Goal: Task Accomplishment & Management: Manage account settings

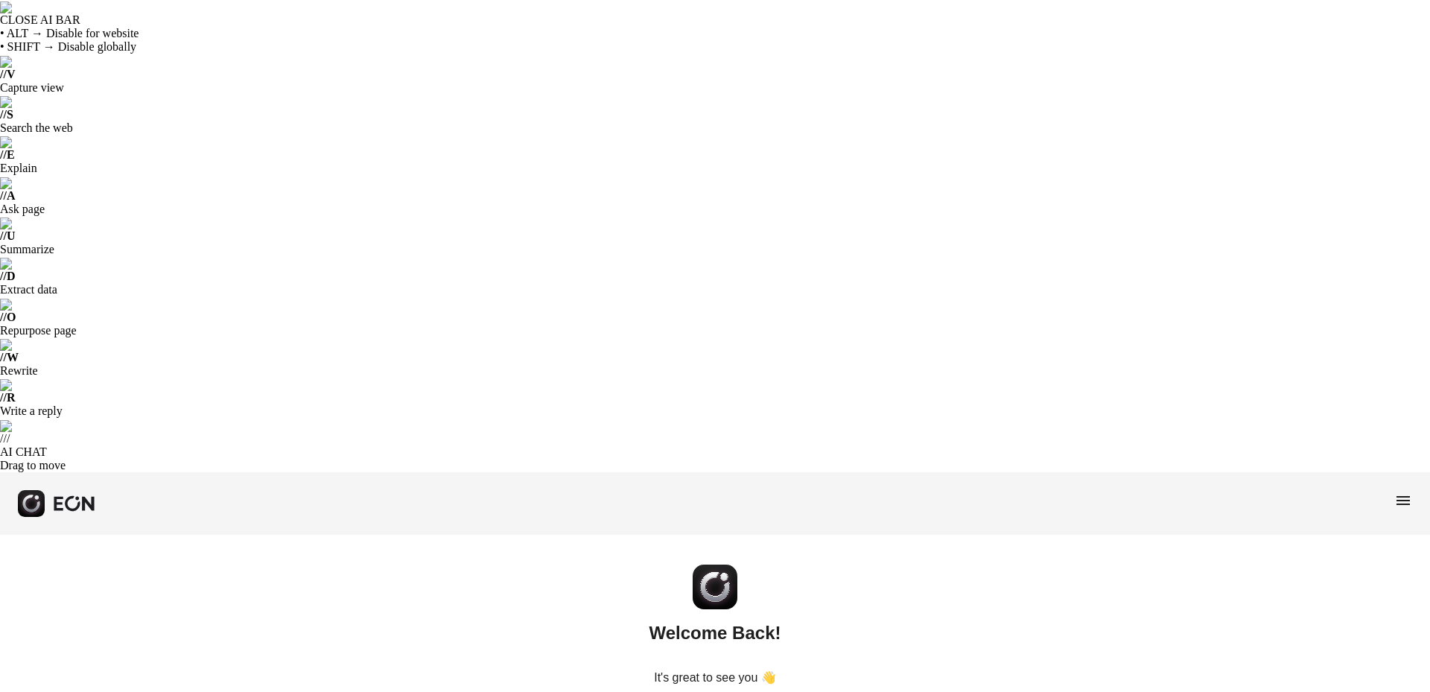
paste input "**********"
type input "**********"
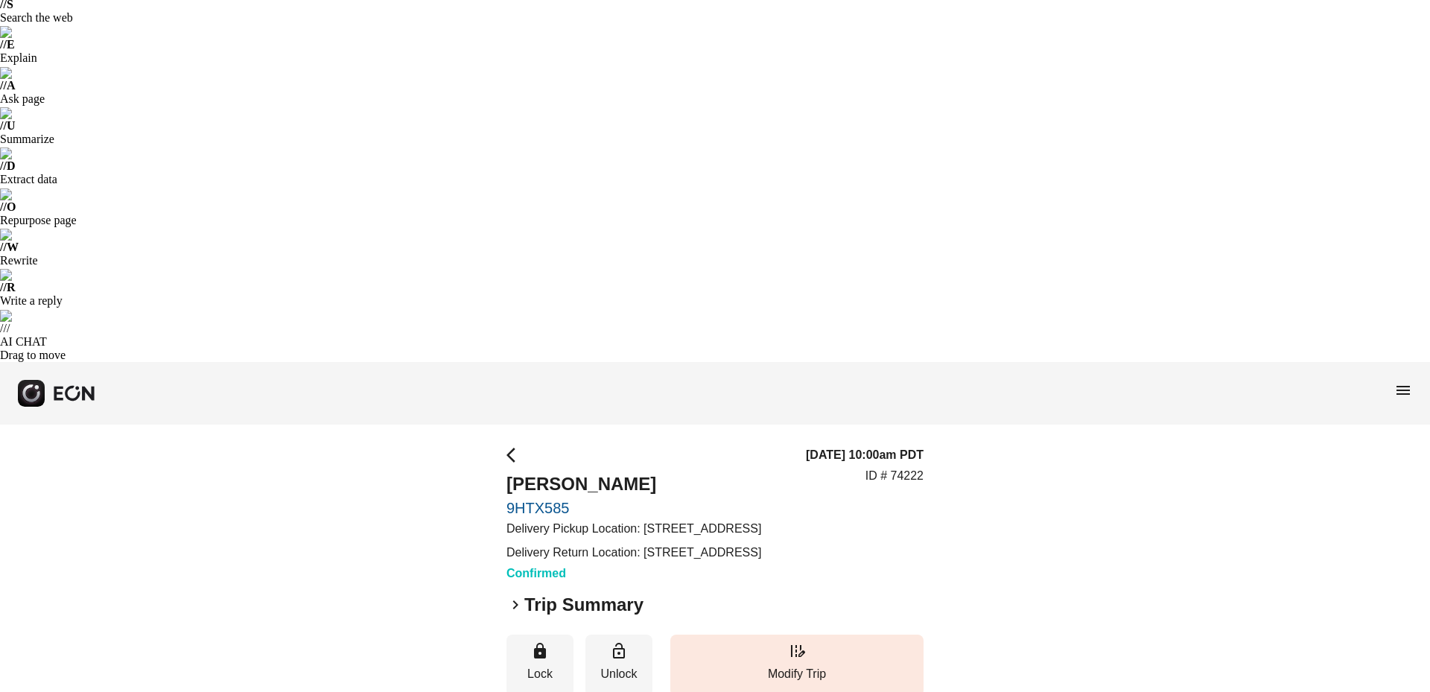
scroll to position [111, 0]
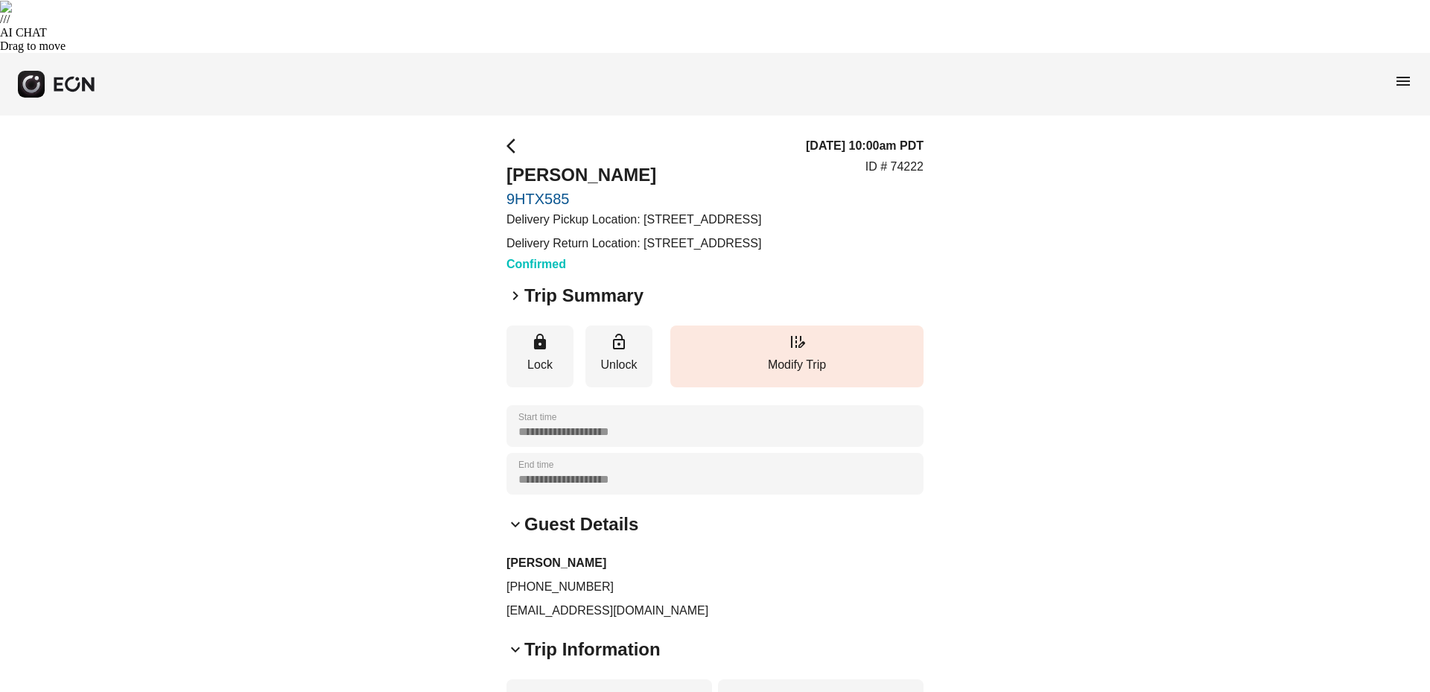
scroll to position [443, 0]
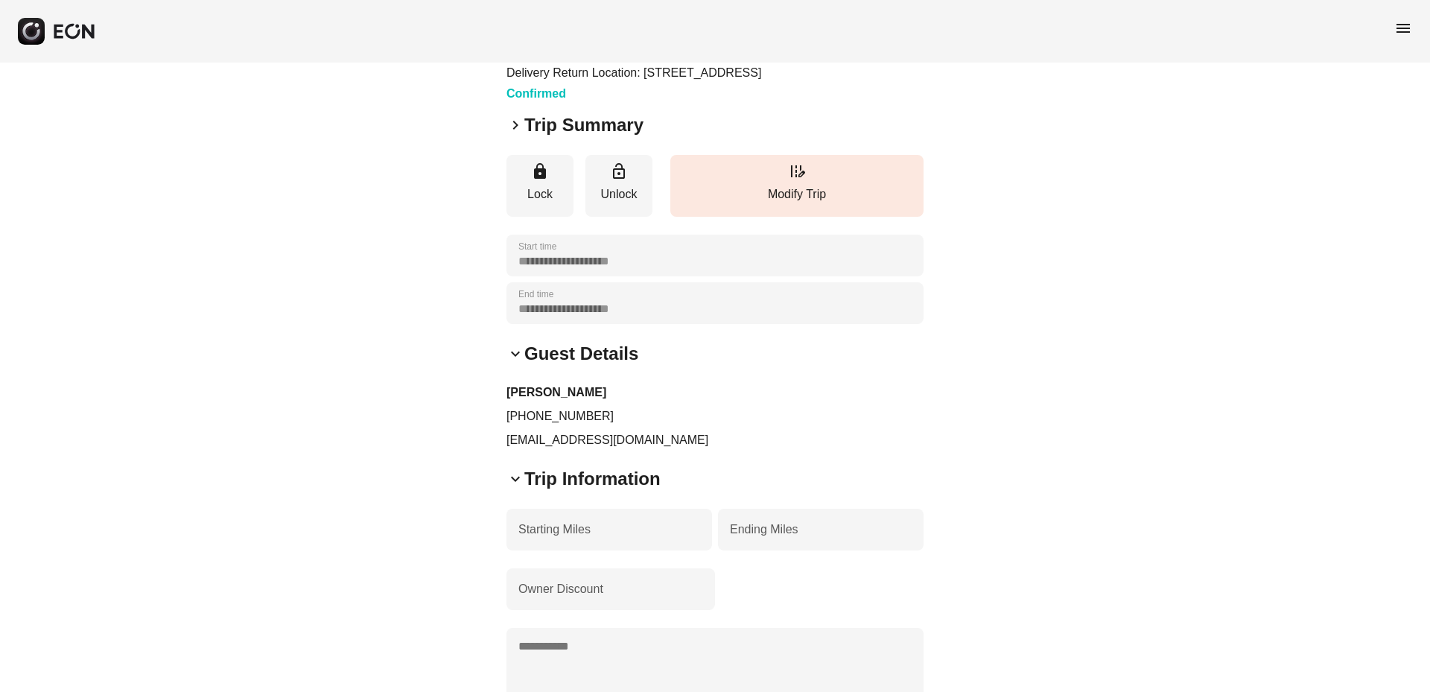
scroll to position [621, 0]
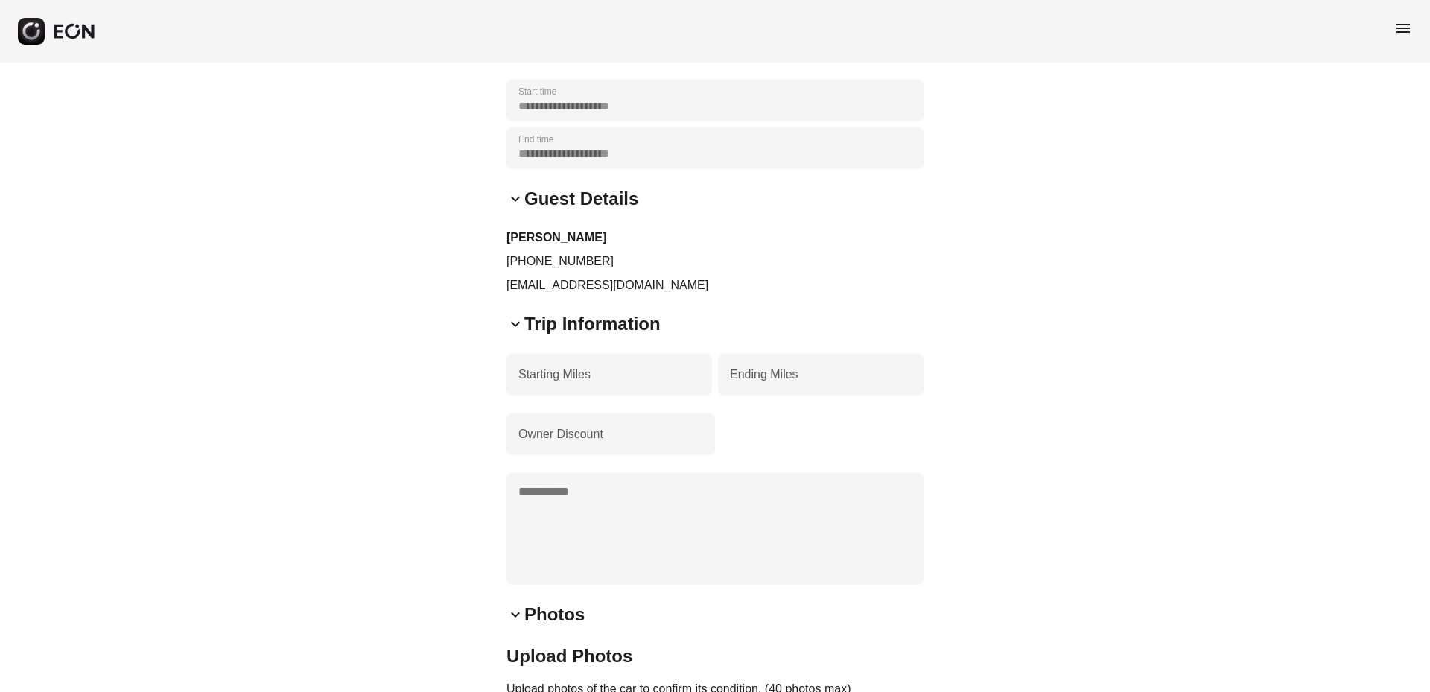
scroll to position [767, 0]
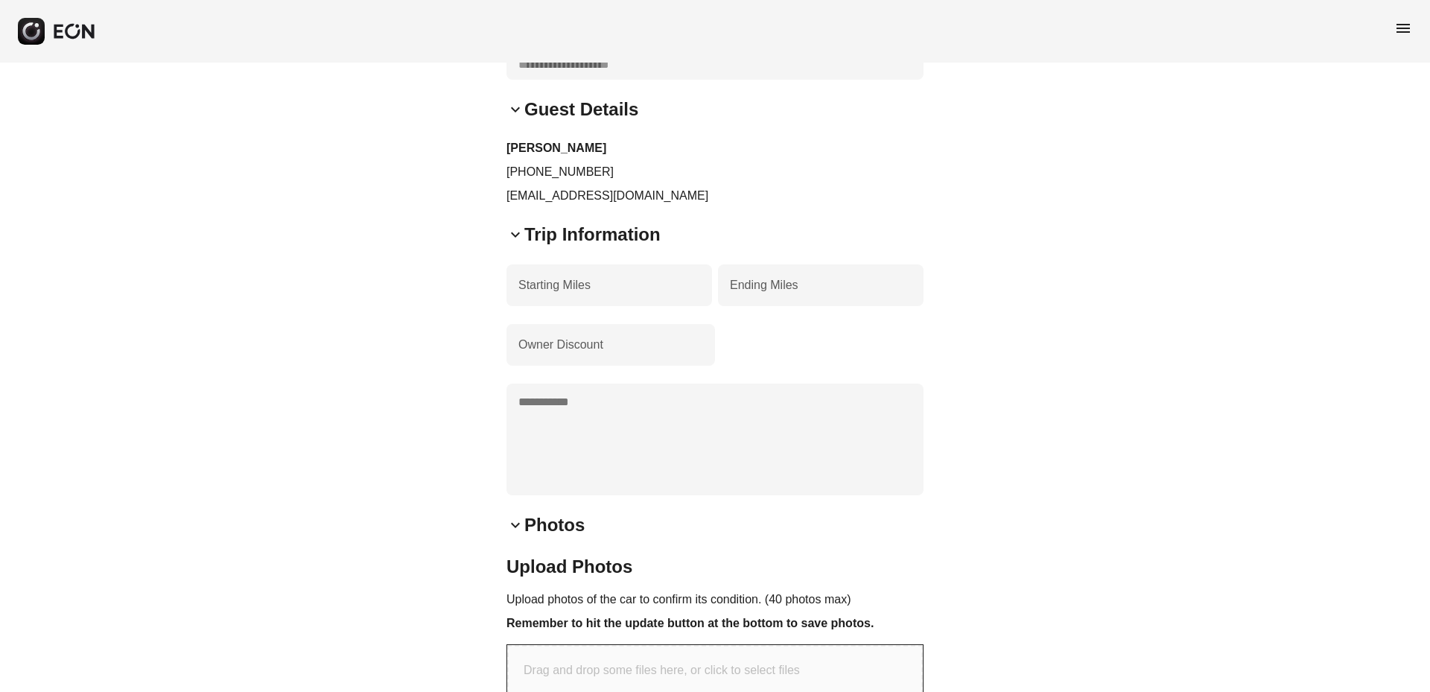
scroll to position [914, 0]
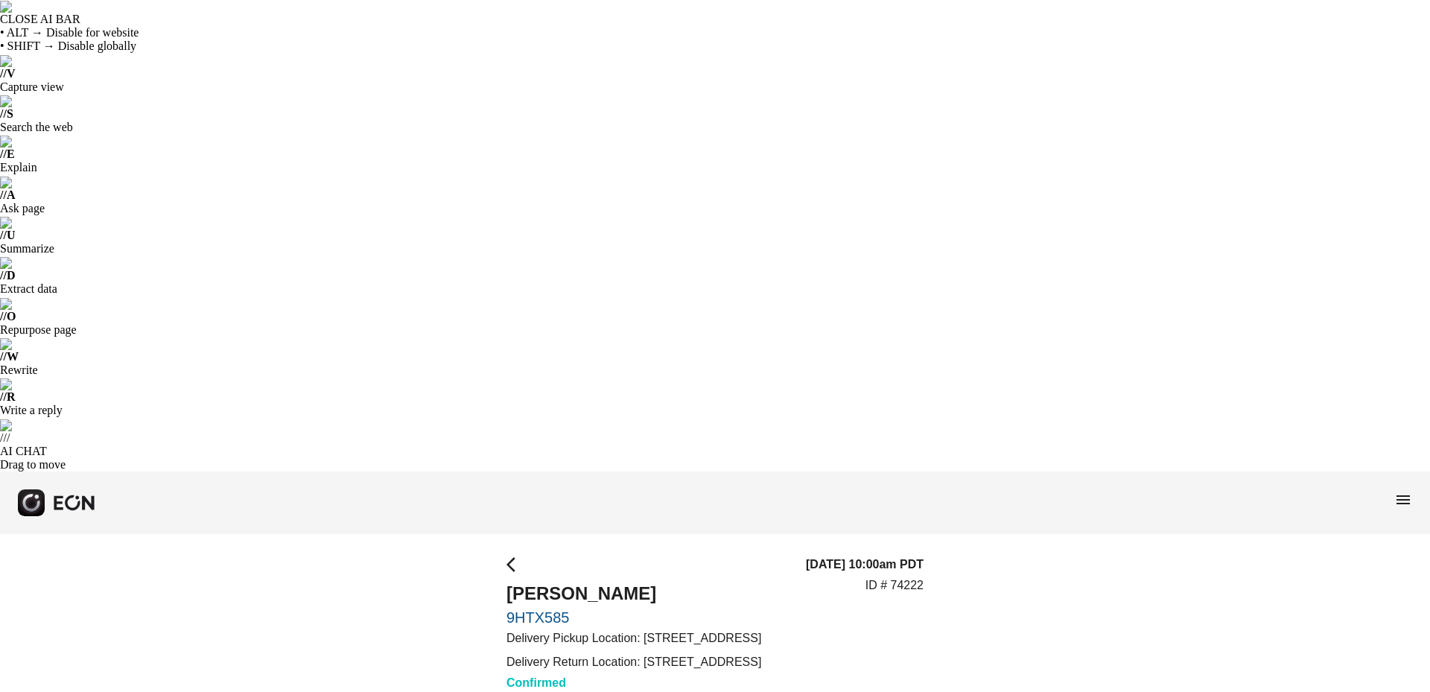
scroll to position [0, 0]
click at [1403, 492] on span "menu" at bounding box center [1403, 501] width 18 height 18
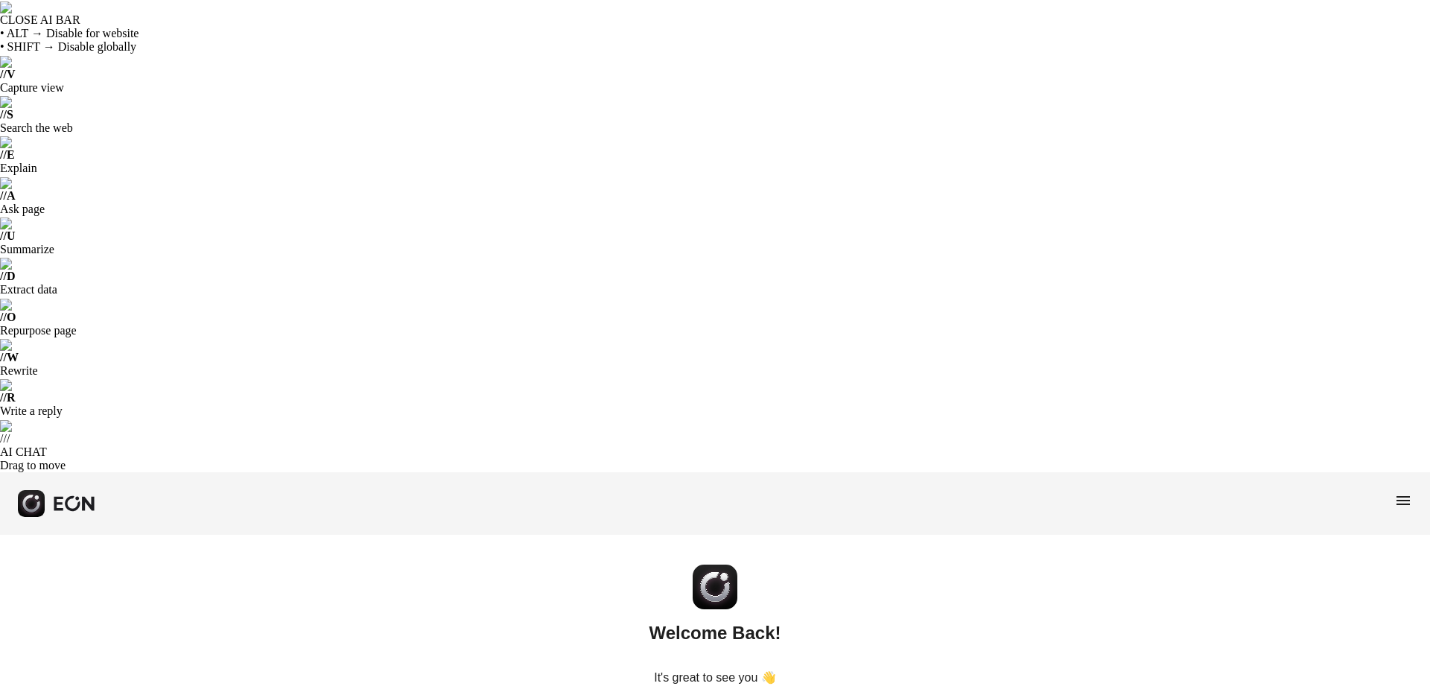
type input "**********"
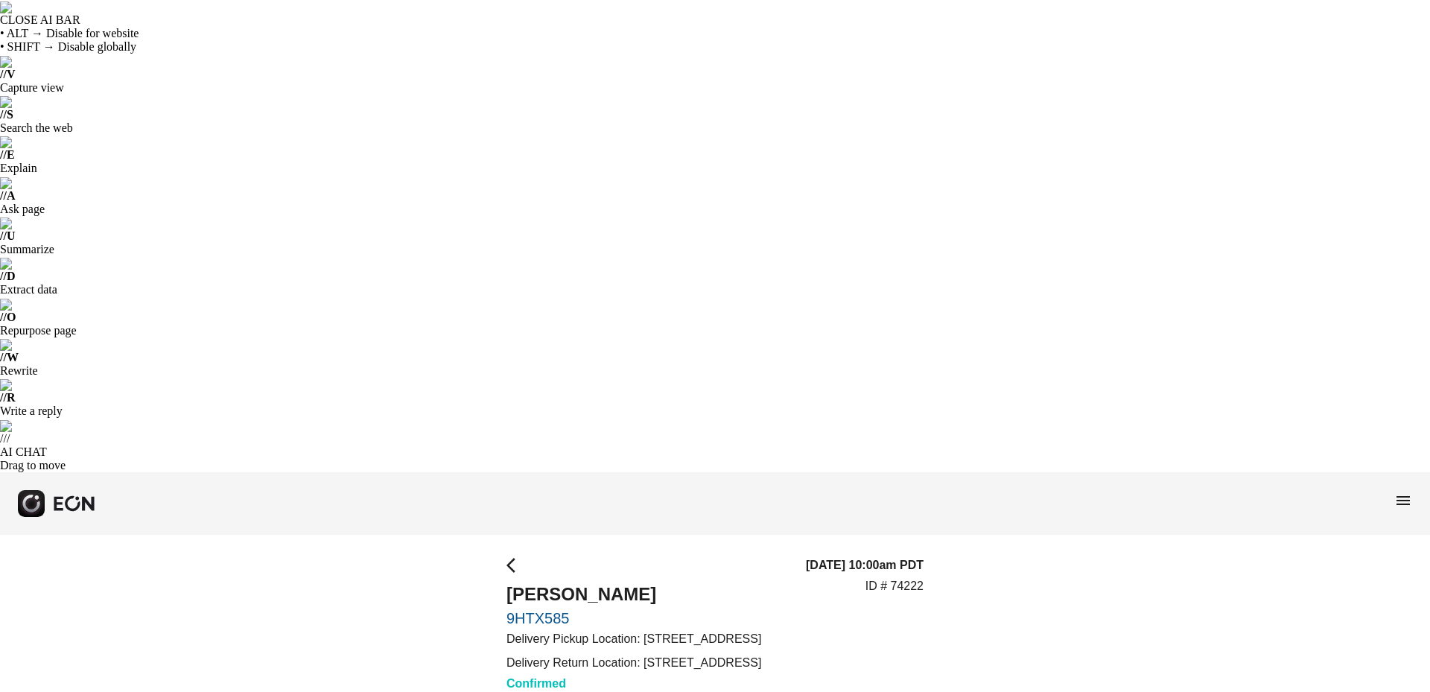
click at [1400, 492] on span "menu" at bounding box center [1403, 501] width 18 height 18
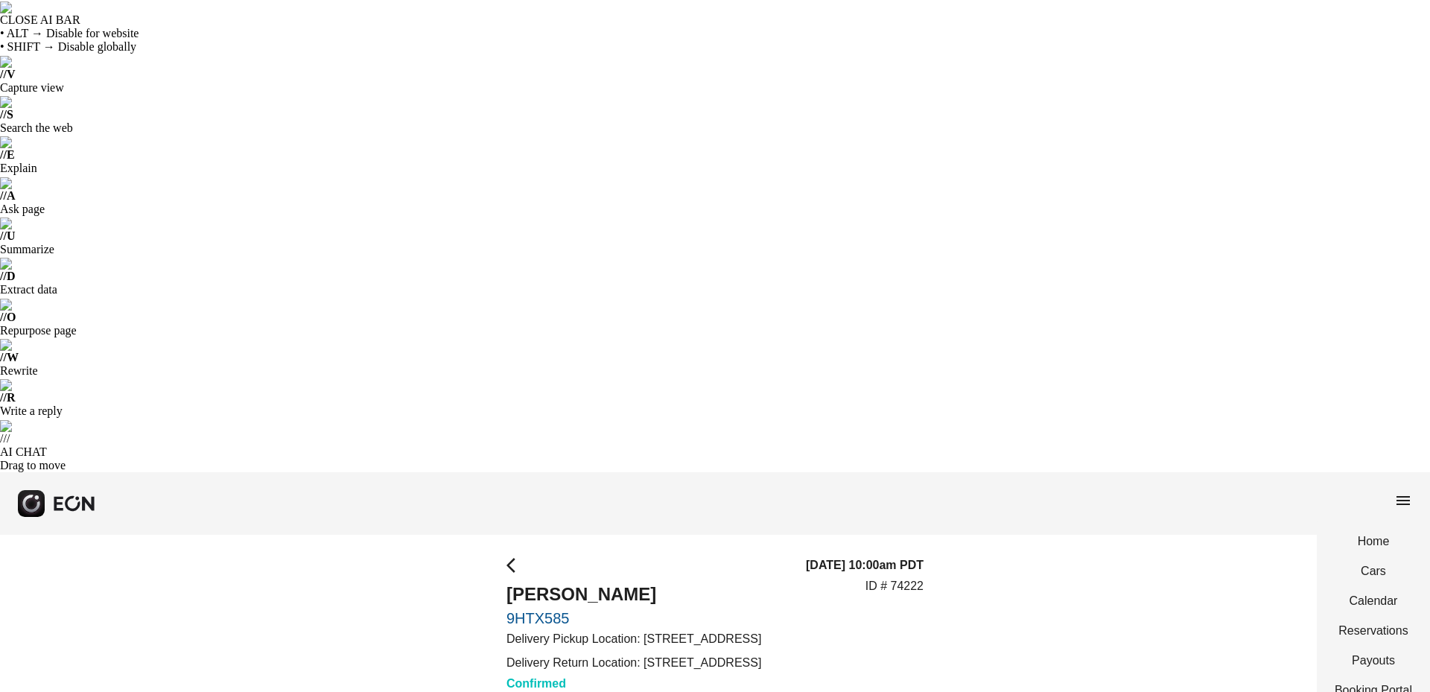
click at [1400, 492] on span "menu" at bounding box center [1403, 501] width 18 height 18
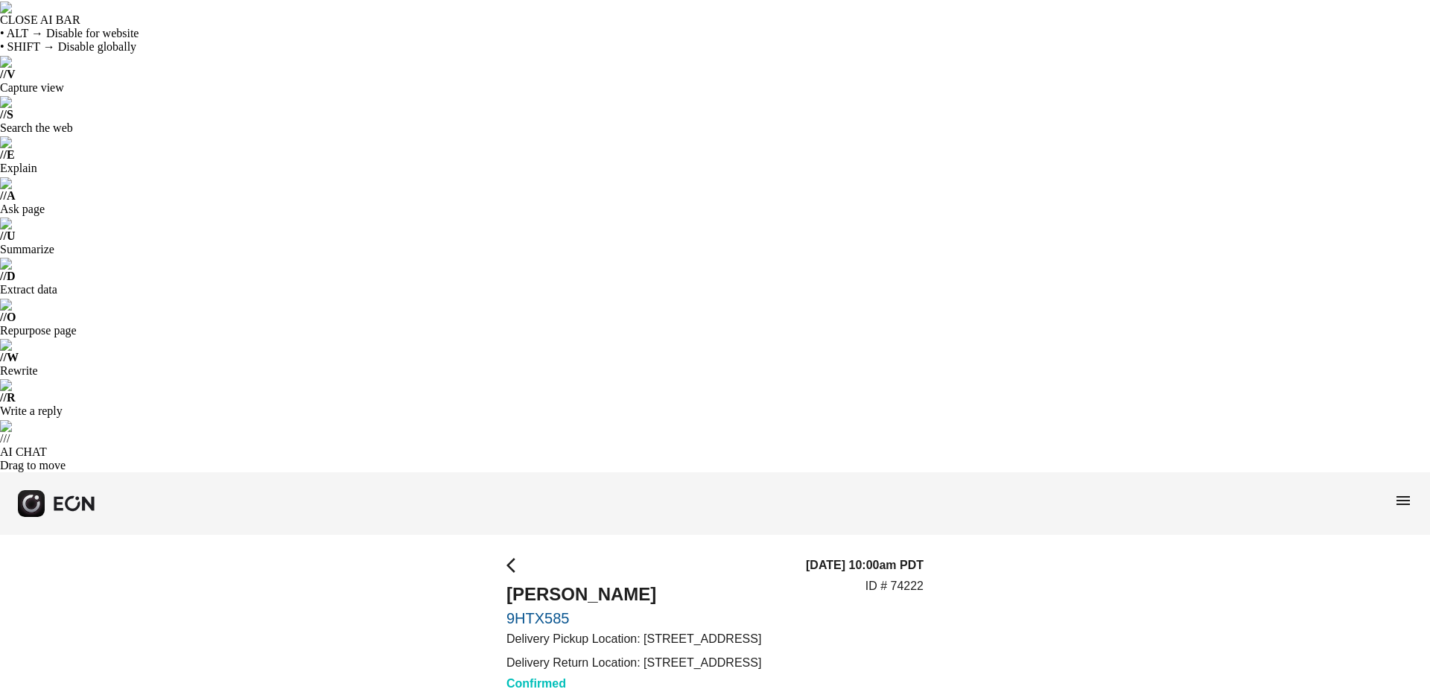
click at [1401, 492] on span "menu" at bounding box center [1403, 501] width 18 height 18
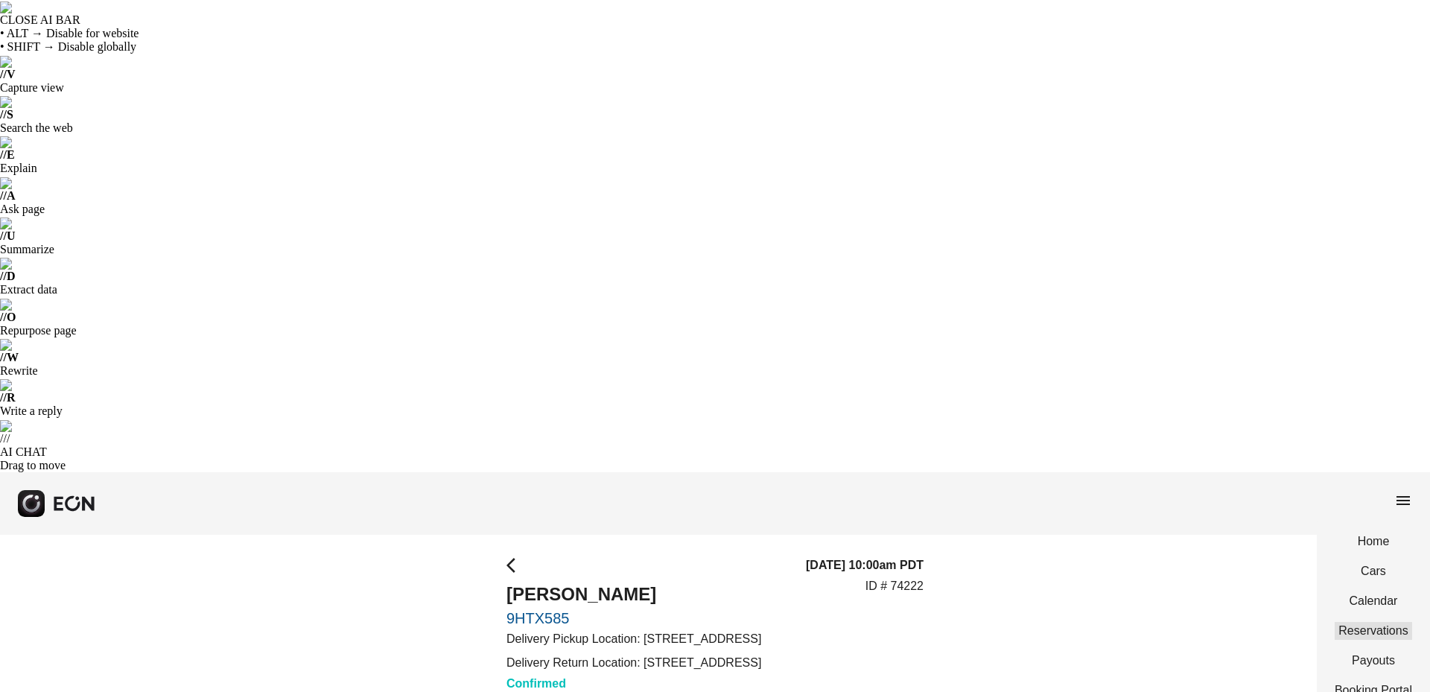
click at [1374, 622] on link "Reservations" at bounding box center [1373, 631] width 77 height 18
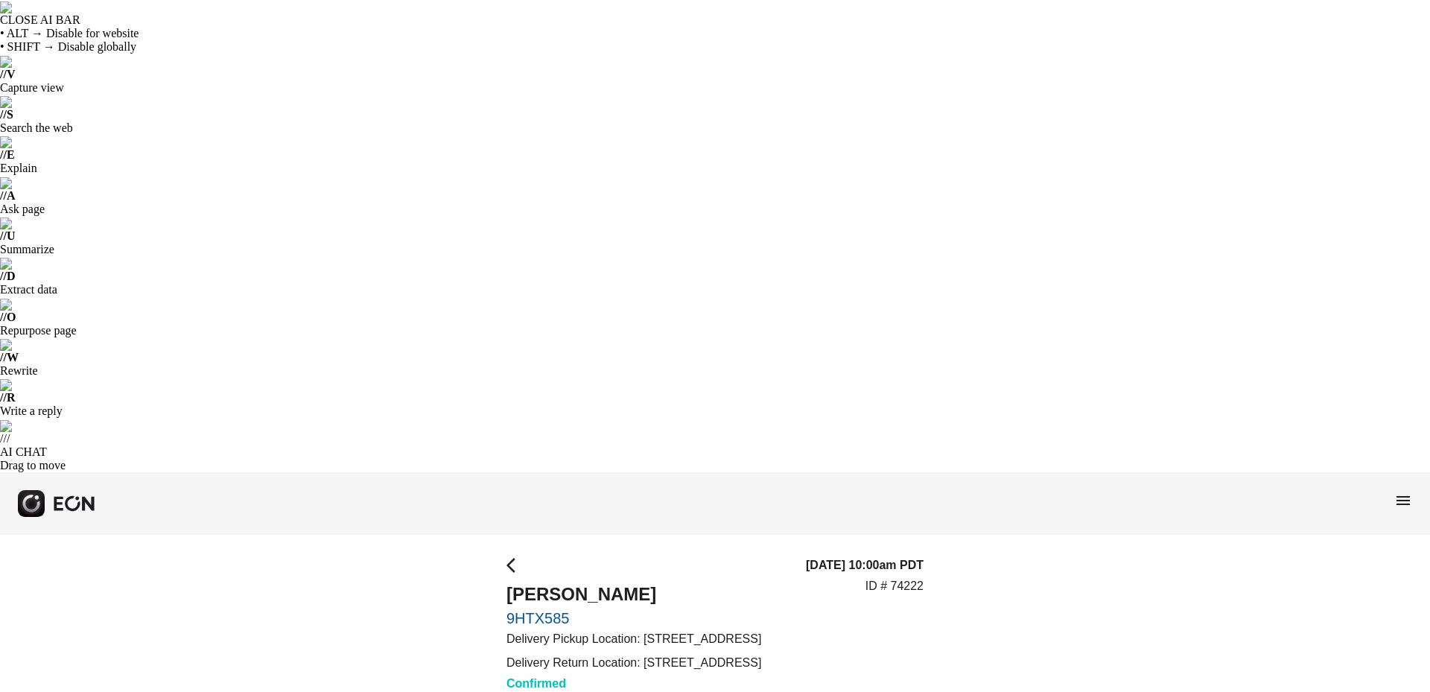
click at [1403, 492] on span "menu" at bounding box center [1403, 501] width 18 height 18
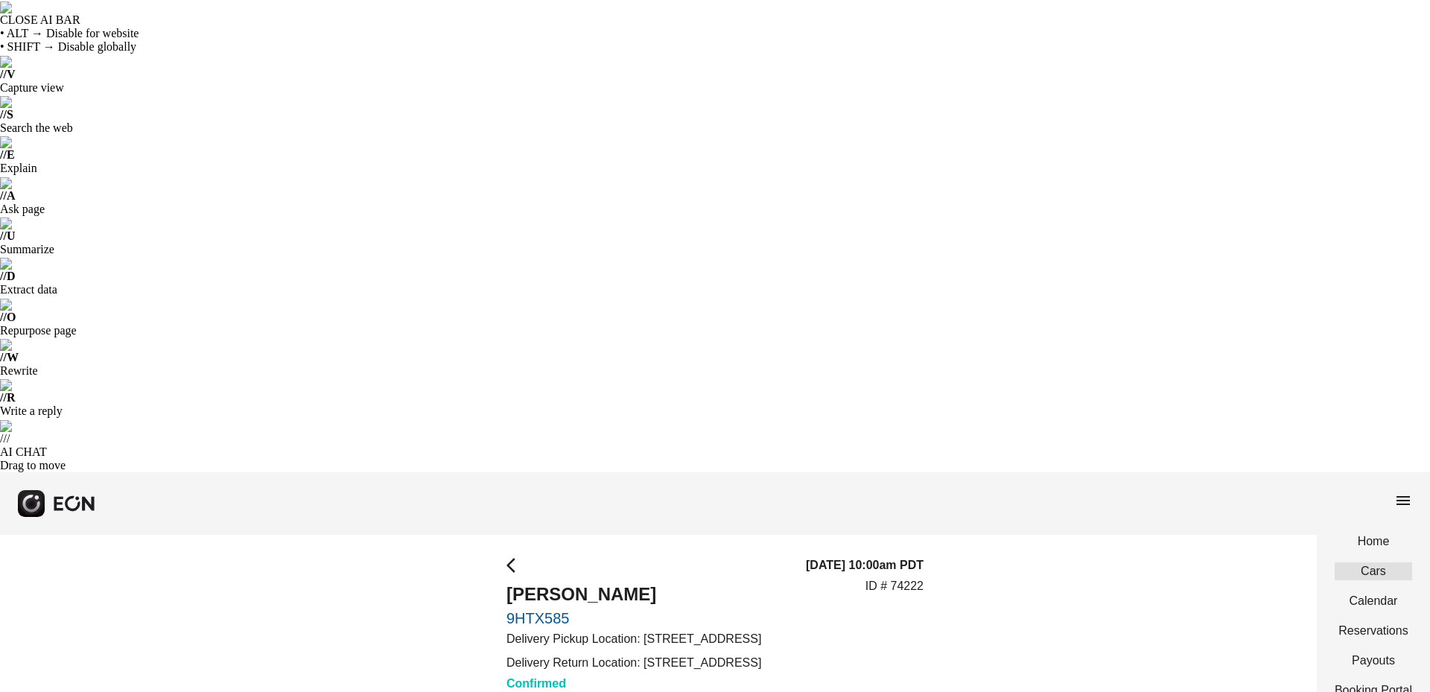
click at [1378, 562] on link "Cars" at bounding box center [1373, 571] width 77 height 18
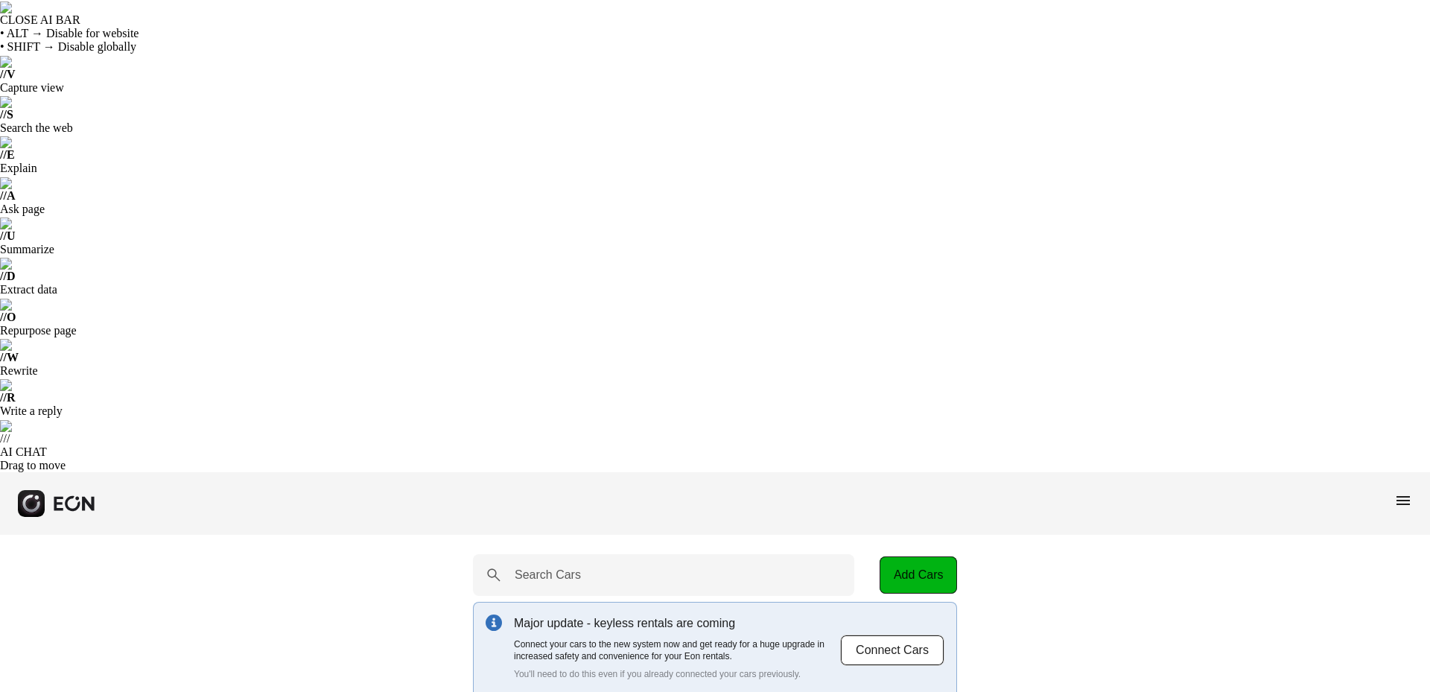
click at [1394, 492] on span "menu" at bounding box center [1403, 501] width 18 height 18
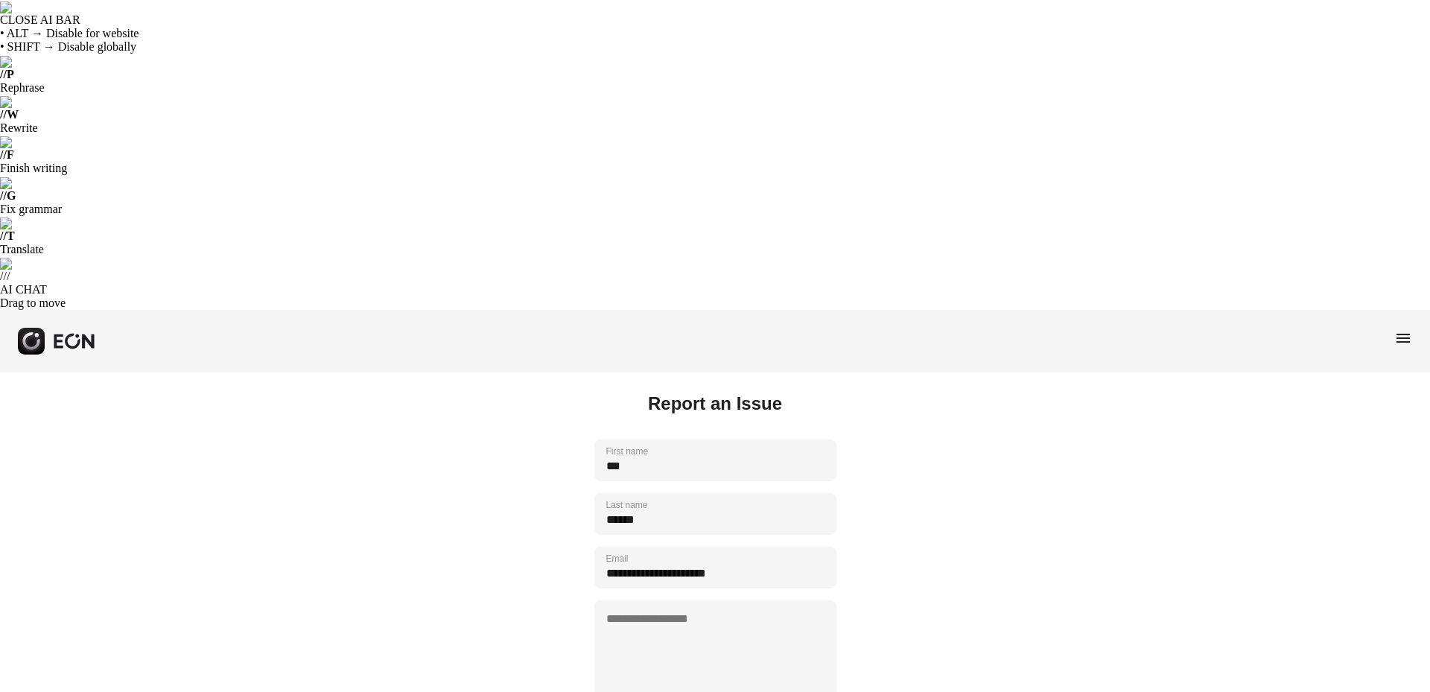
click at [694, 600] on textarea at bounding box center [715, 656] width 242 height 112
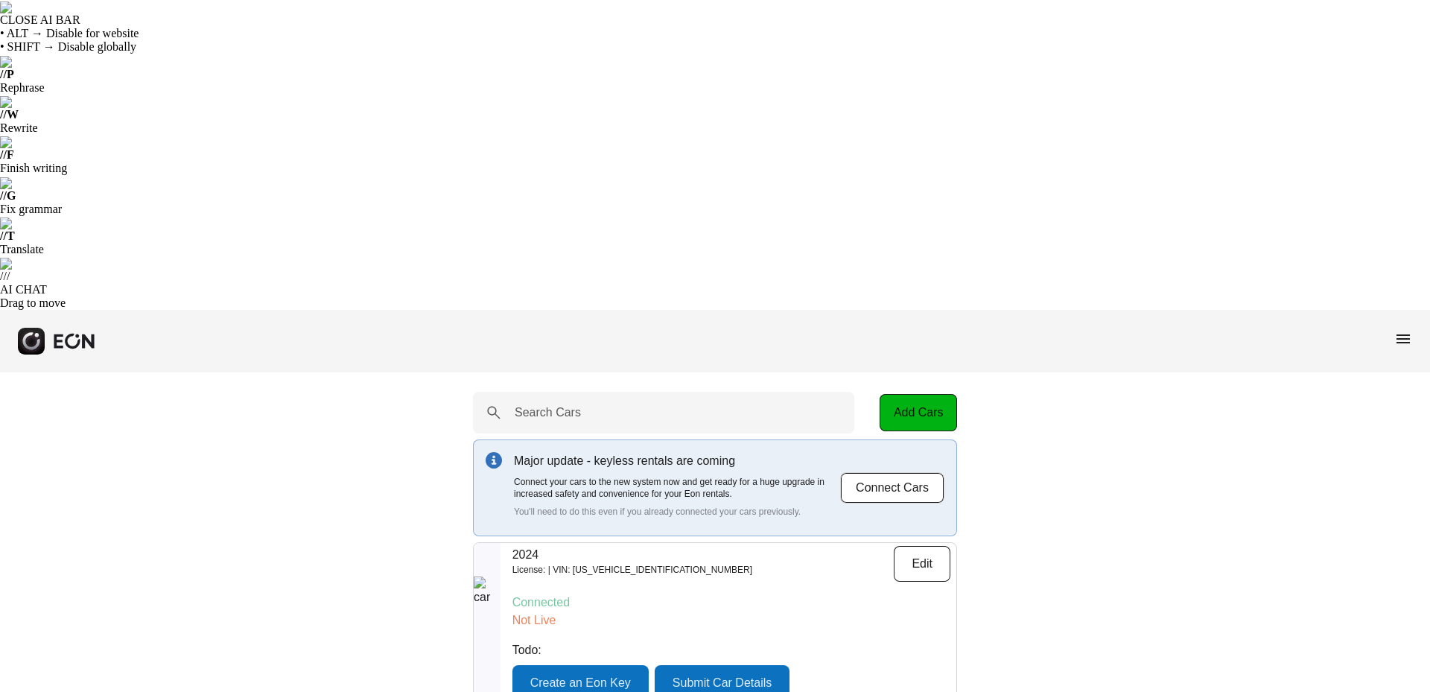
click at [1391, 310] on div "menu" at bounding box center [715, 341] width 1430 height 63
click at [1397, 330] on span "menu" at bounding box center [1403, 339] width 18 height 18
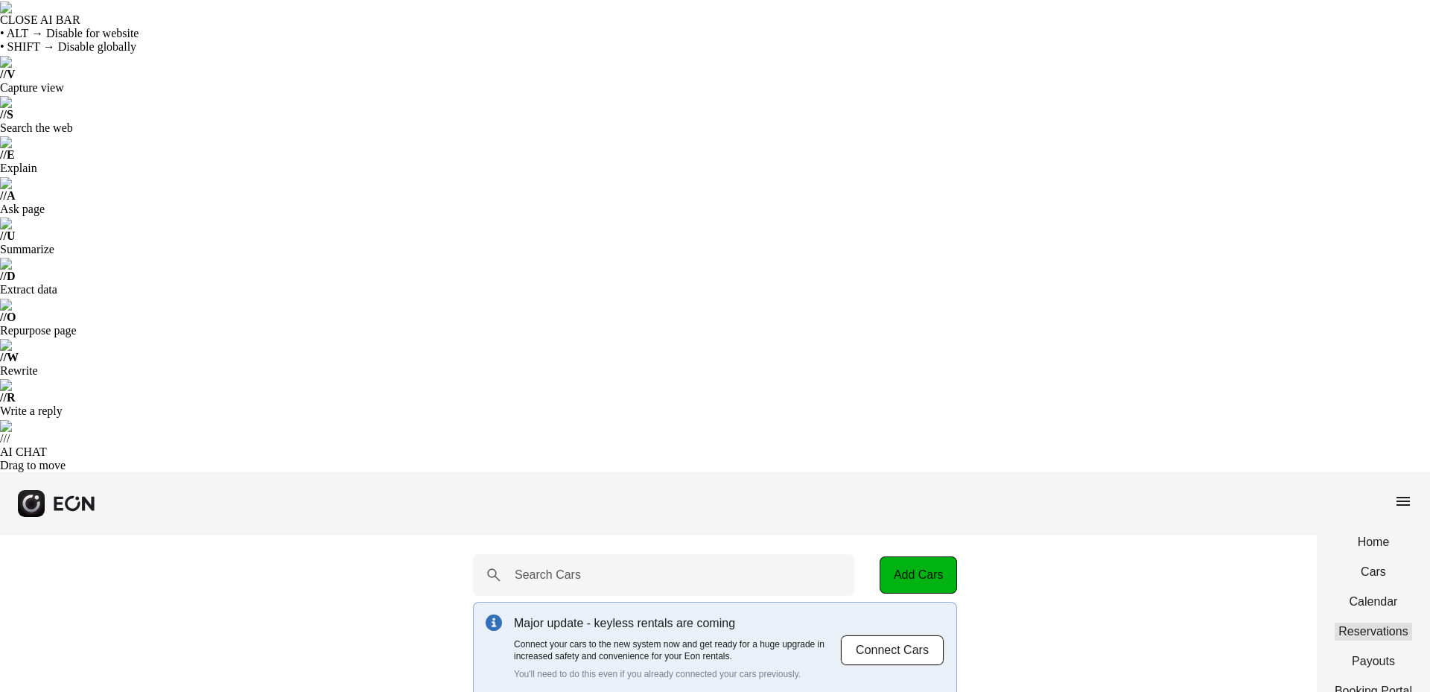
click at [1376, 622] on link "Reservations" at bounding box center [1373, 631] width 77 height 18
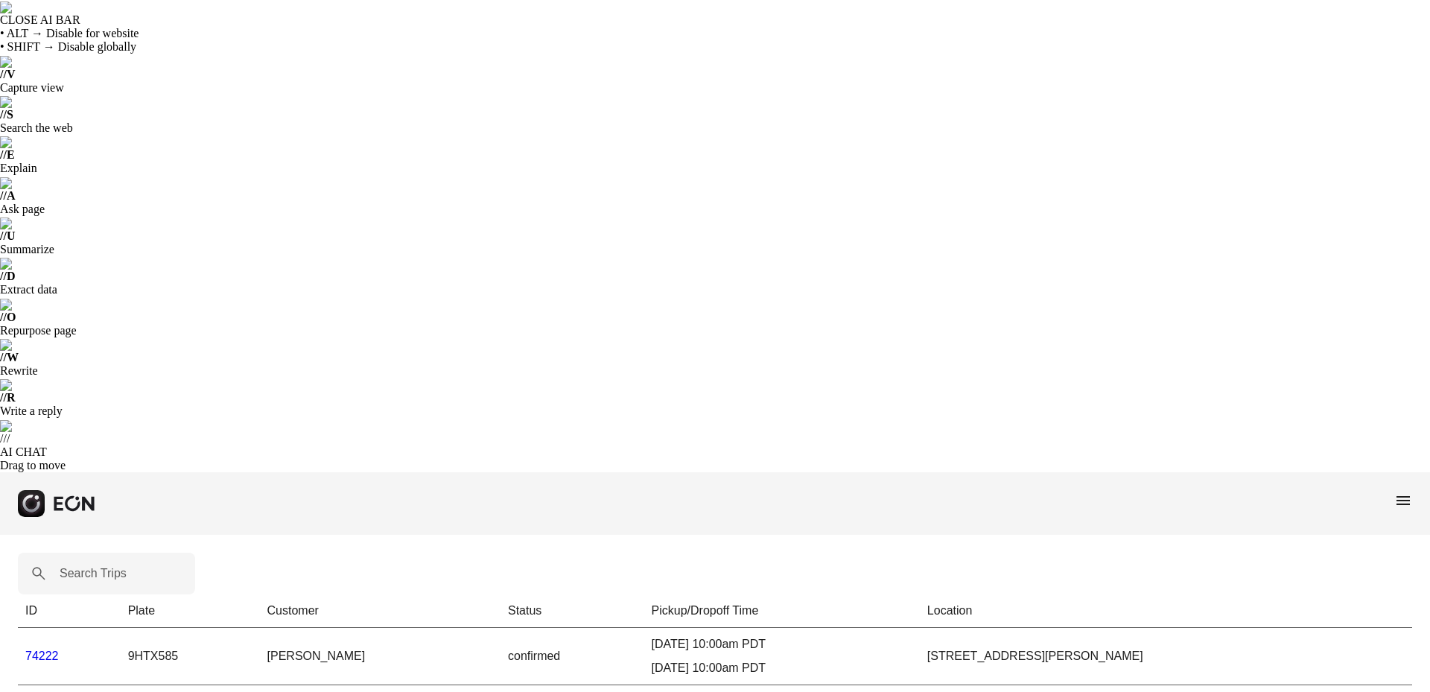
click at [39, 650] on link "74222" at bounding box center [42, 656] width 34 height 13
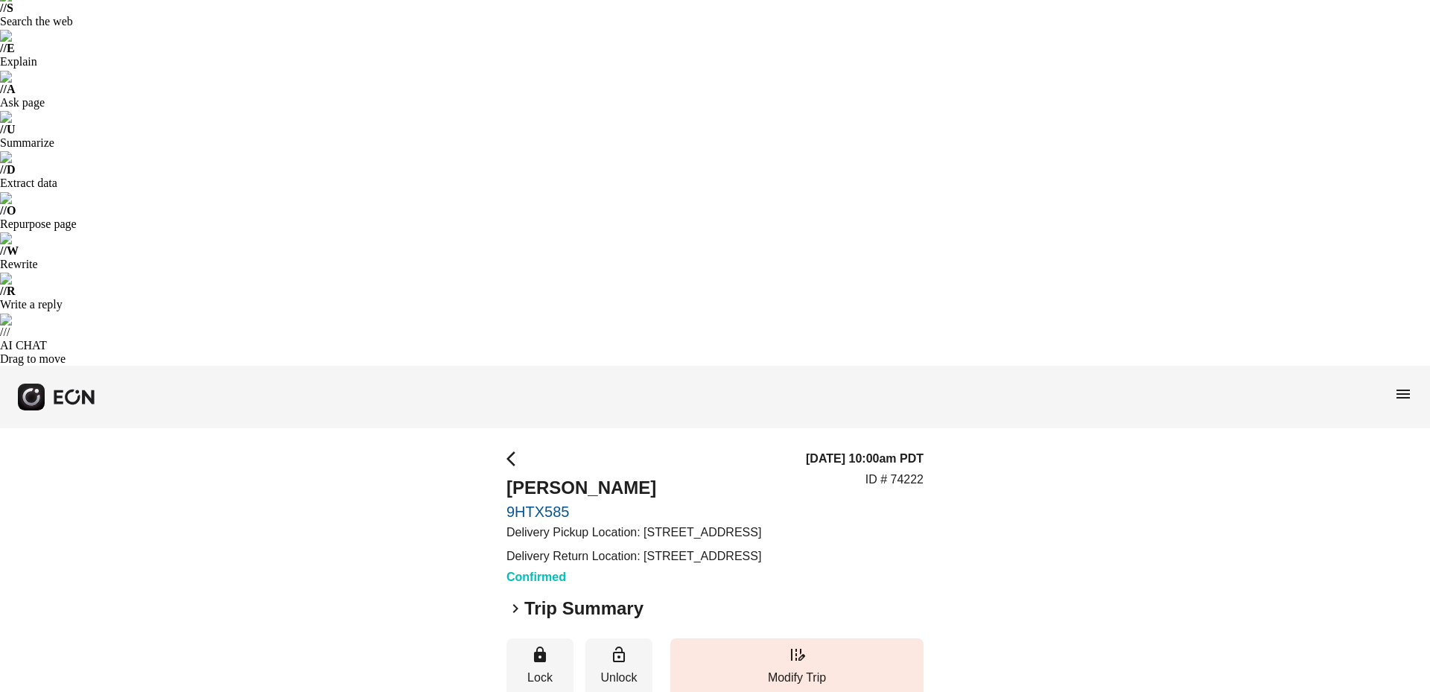
scroll to position [111, 0]
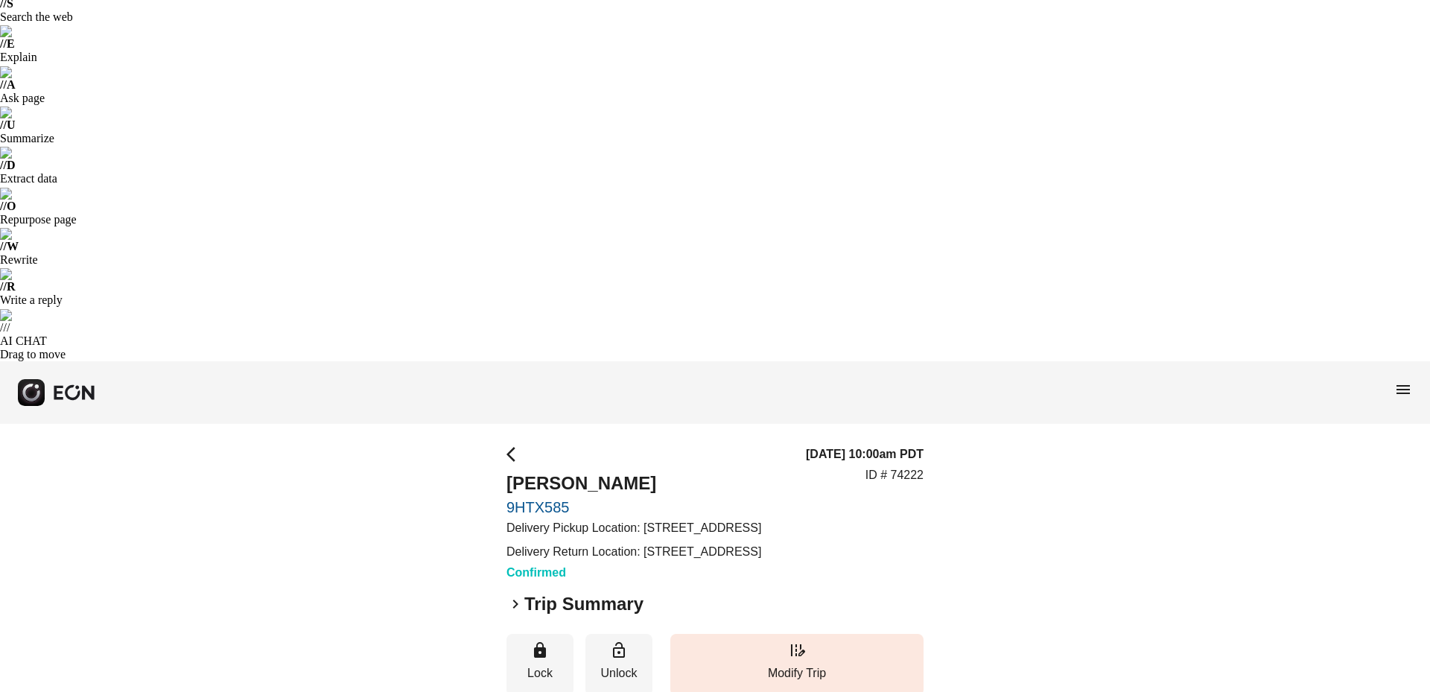
drag, startPoint x: 597, startPoint y: 458, endPoint x: 507, endPoint y: 461, distance: 89.4
copy p "[PHONE_NUMBER]"
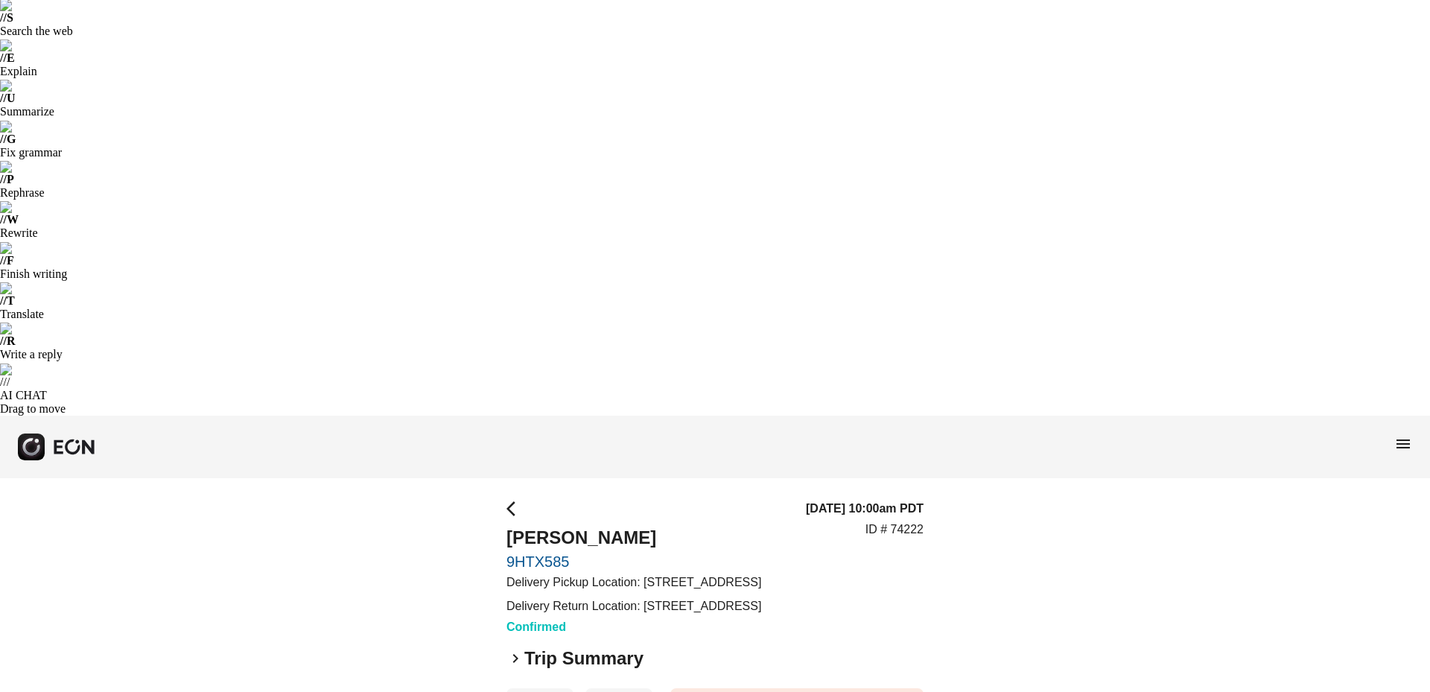
scroll to position [0, 0]
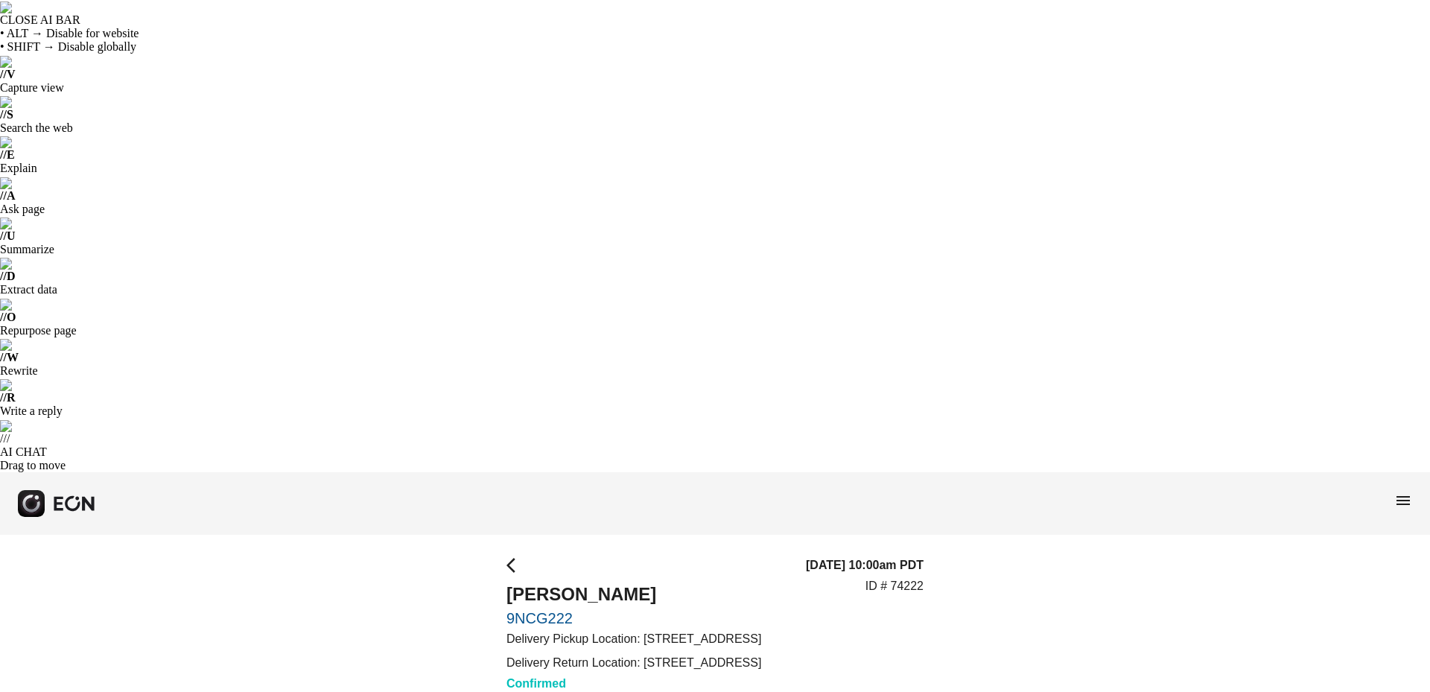
click at [1408, 492] on span "menu" at bounding box center [1403, 501] width 18 height 18
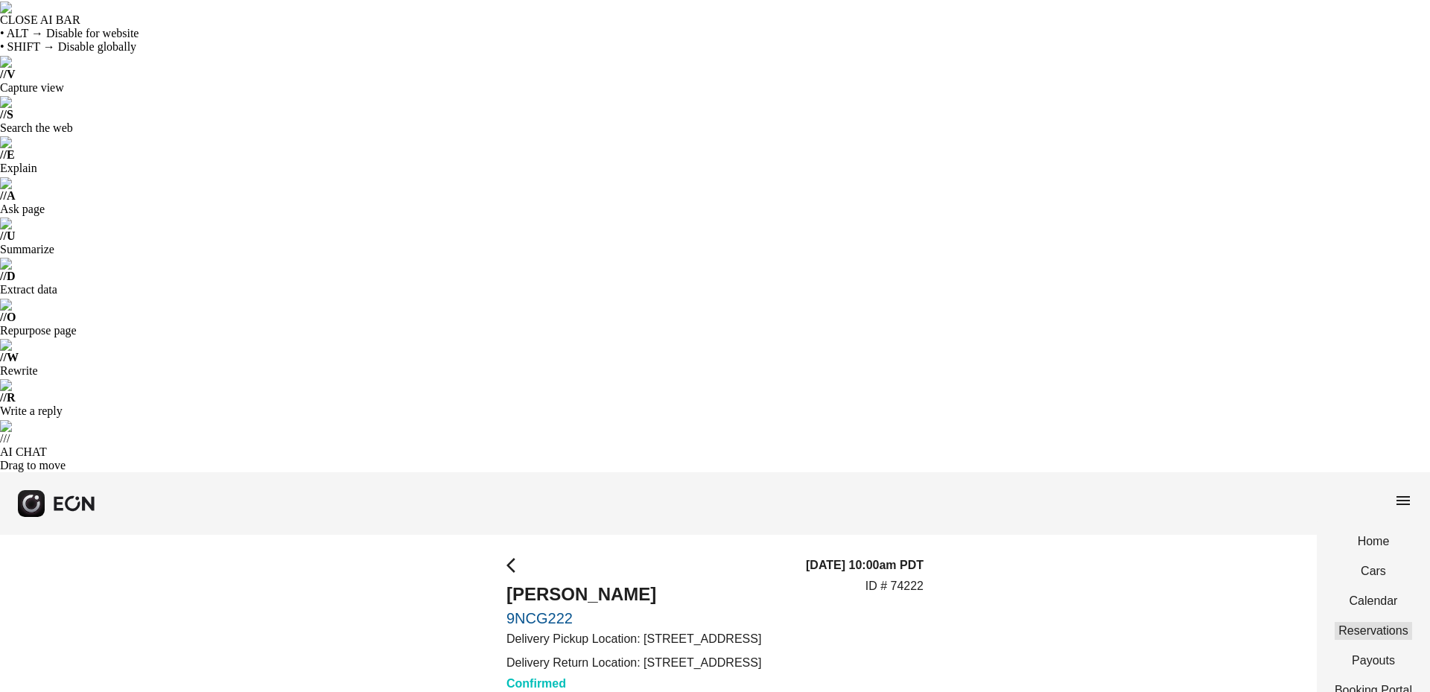
click at [1376, 622] on link "Reservations" at bounding box center [1373, 631] width 77 height 18
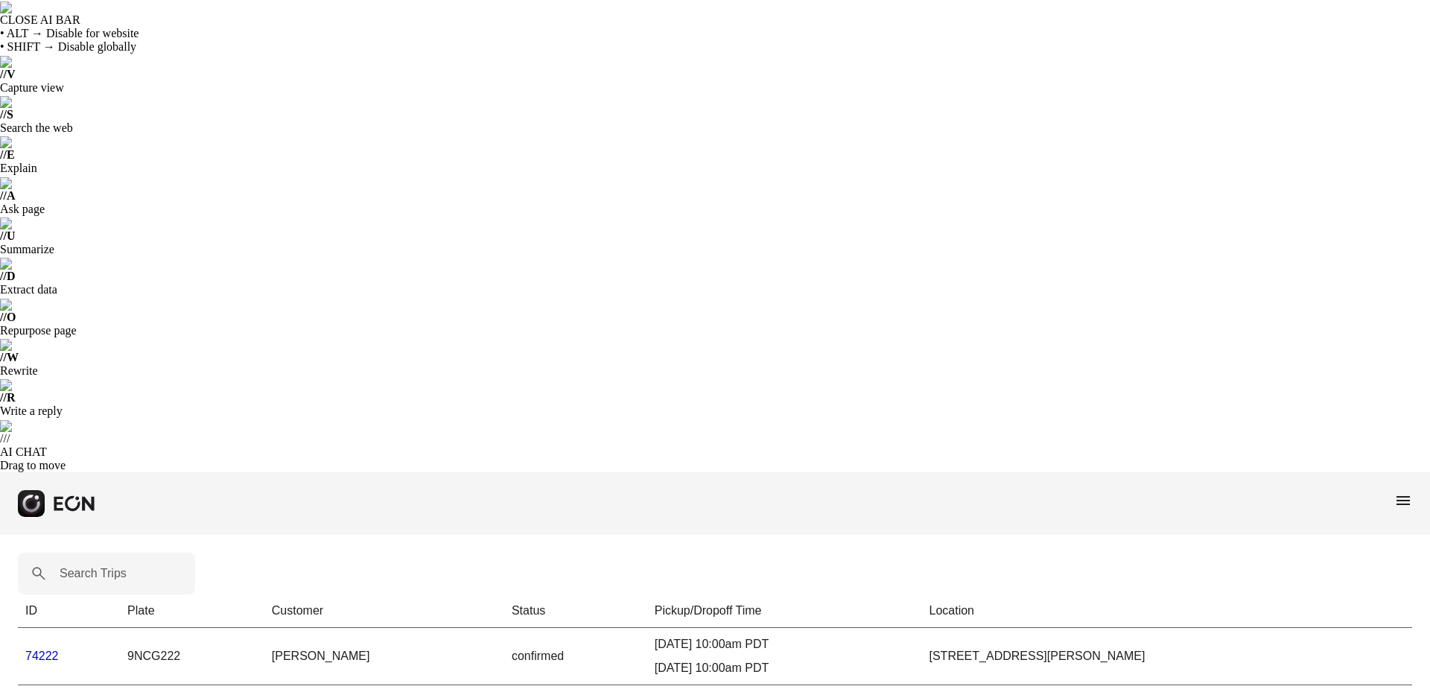
click at [46, 650] on link "74222" at bounding box center [42, 656] width 34 height 13
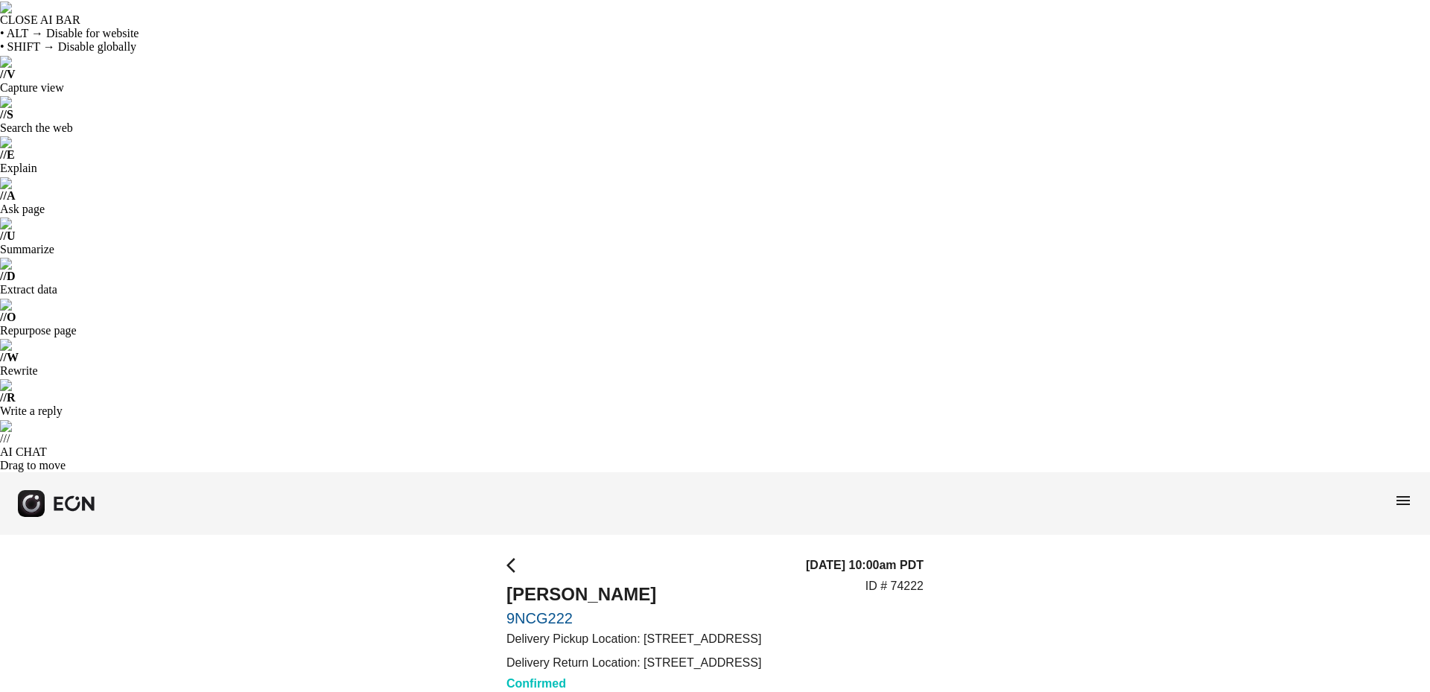
click at [532, 609] on link "9NCG222" at bounding box center [634, 618] width 255 height 18
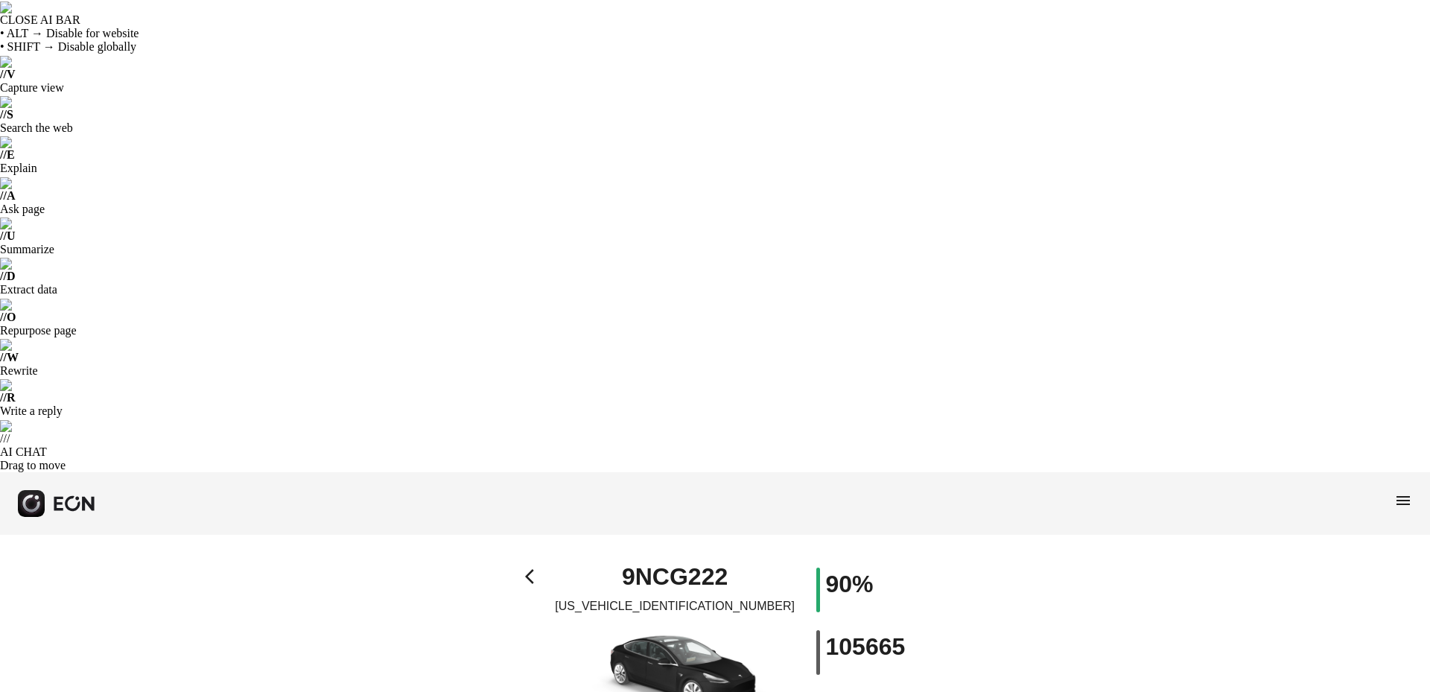
type Pin "****"
type Rate "***"
type Rate "**"
type Rate "***"
type \% "**"
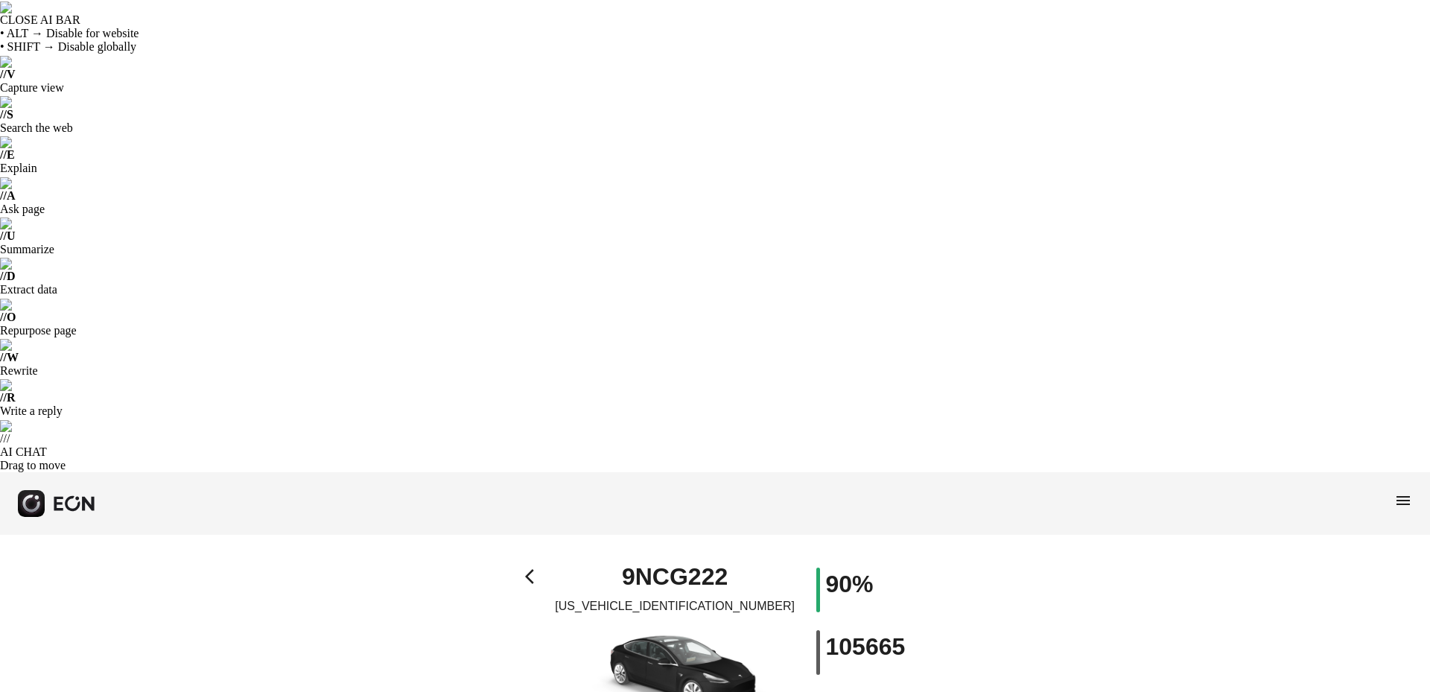
type Book "*"
type \(miles\) "***"
type Plate "*******"
type Drive "****"
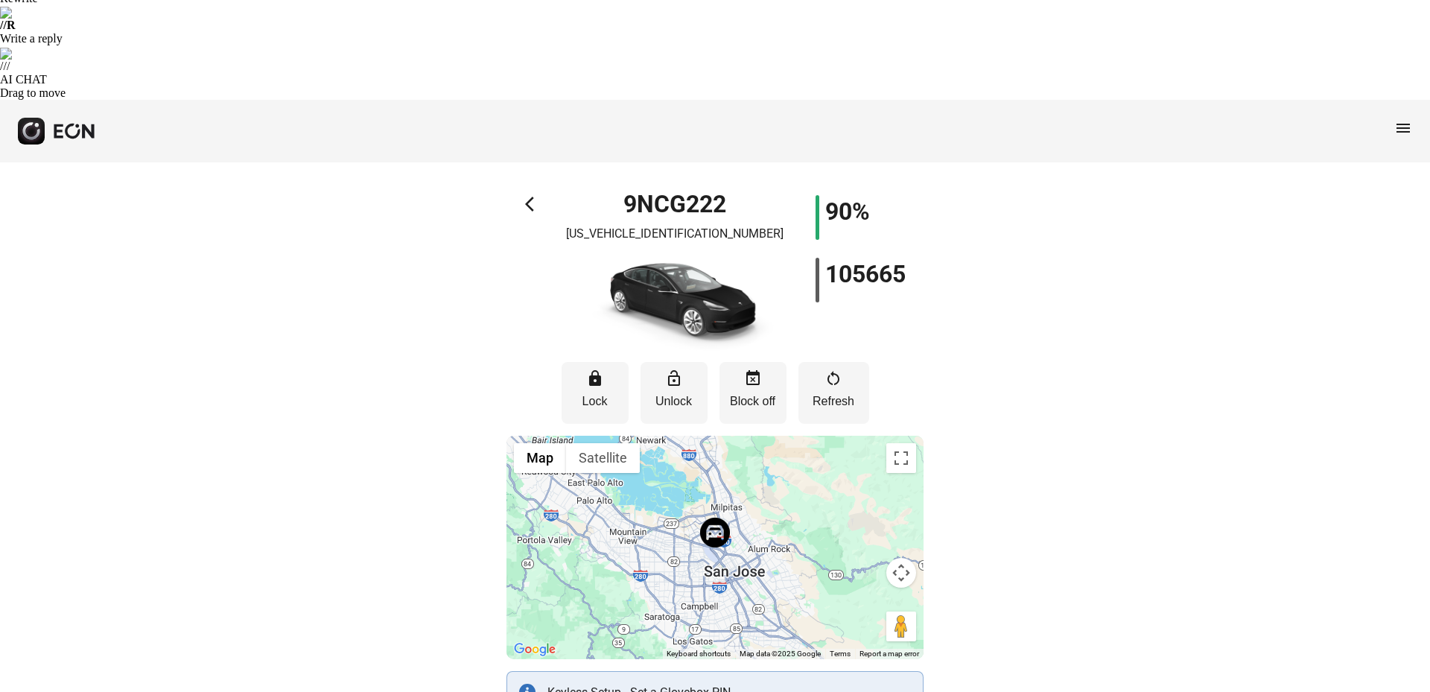
scroll to position [670, 0]
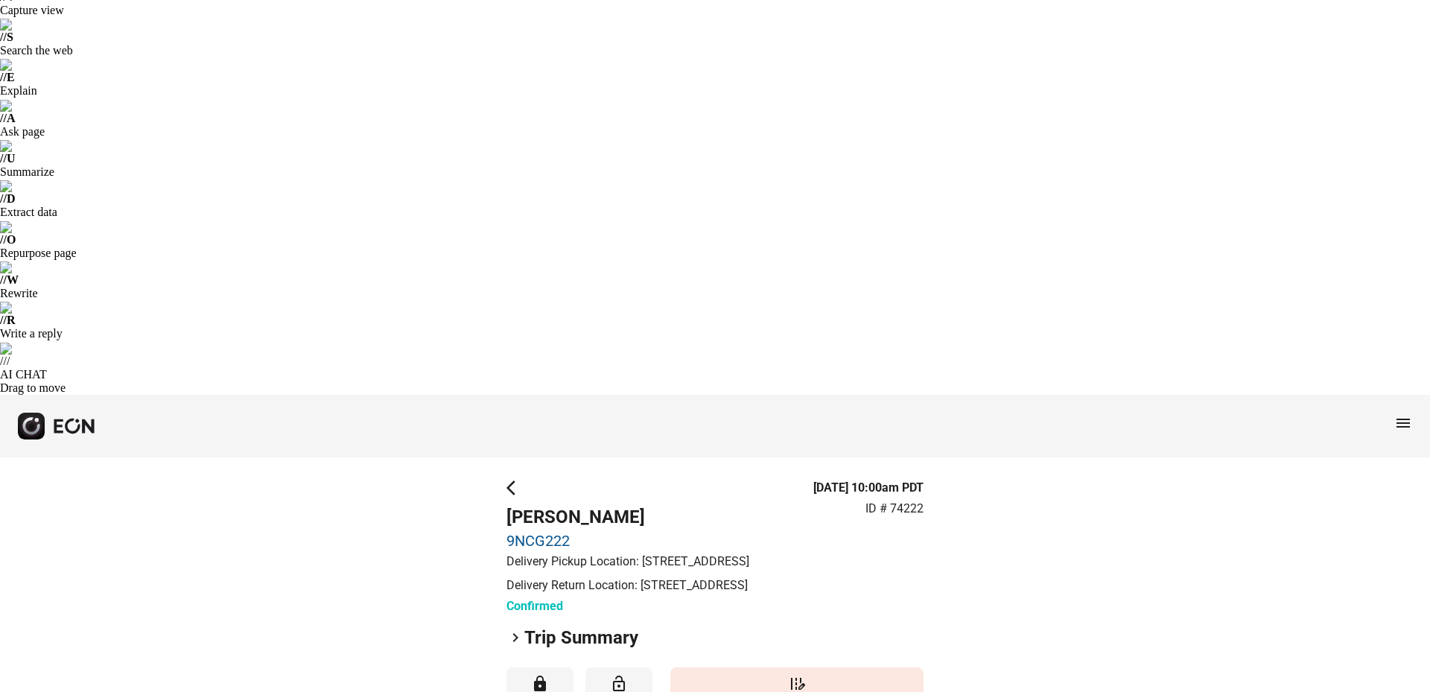
scroll to position [111, 0]
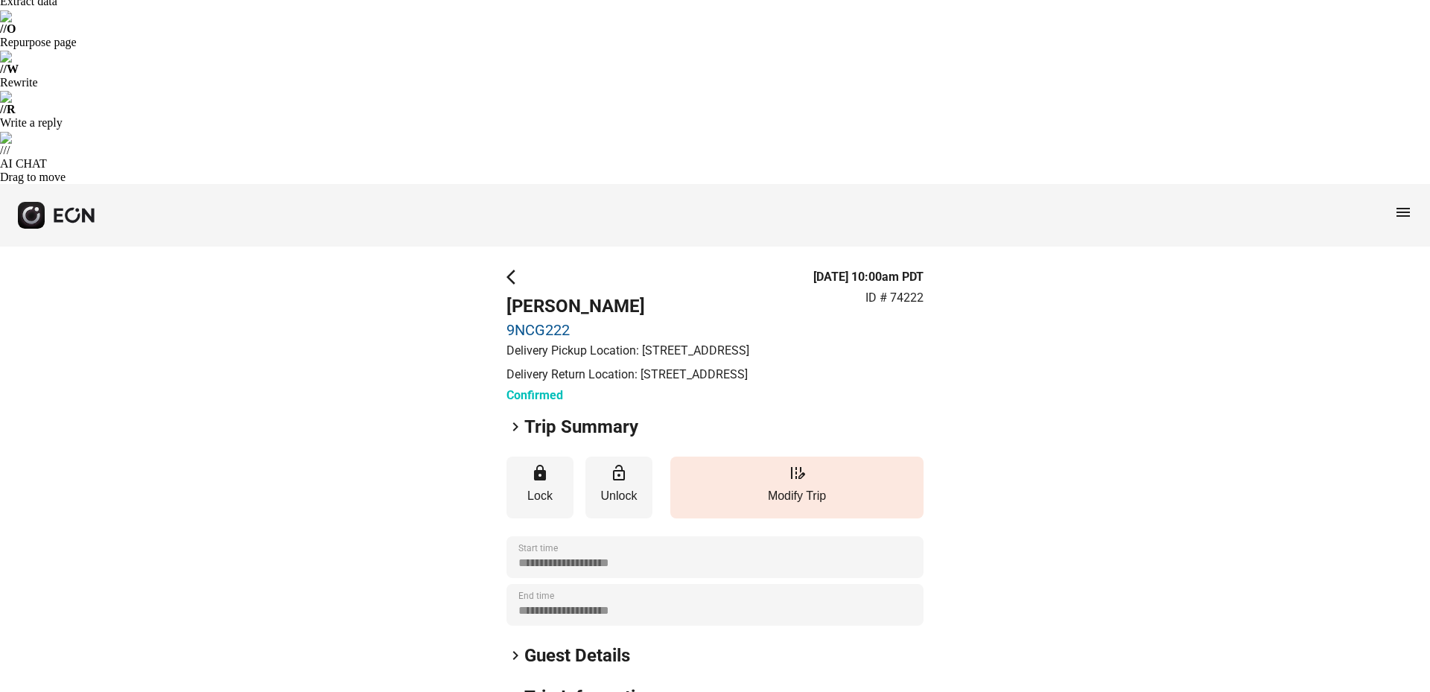
scroll to position [0, 0]
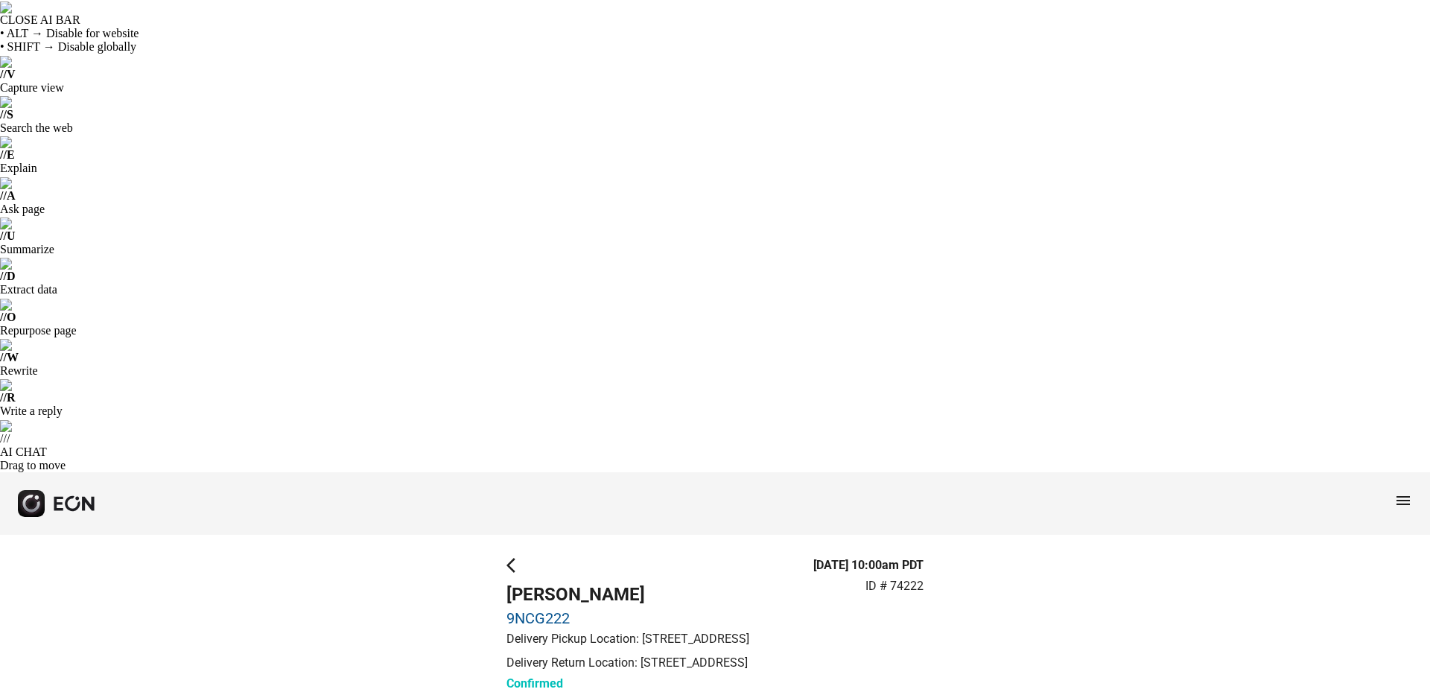
click at [1406, 492] on span "menu" at bounding box center [1403, 501] width 18 height 18
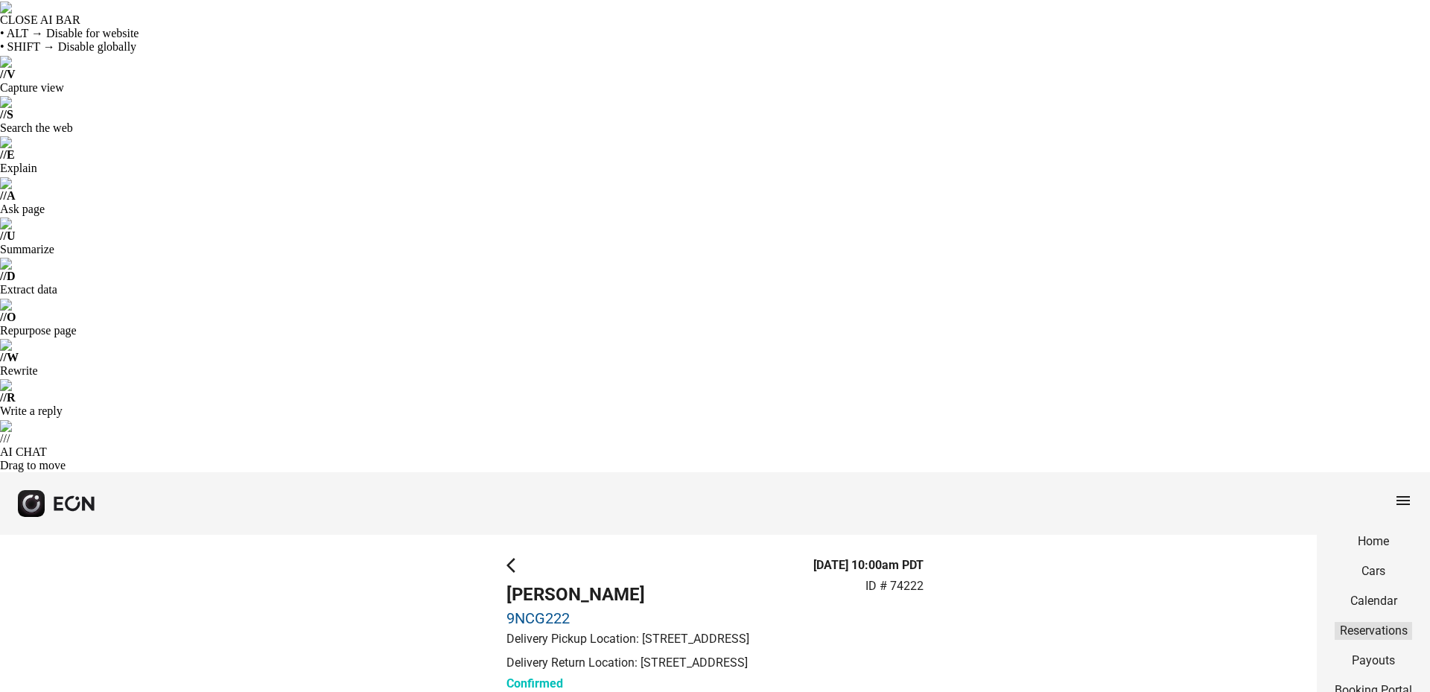
click at [1373, 622] on link "Reservations" at bounding box center [1373, 631] width 77 height 18
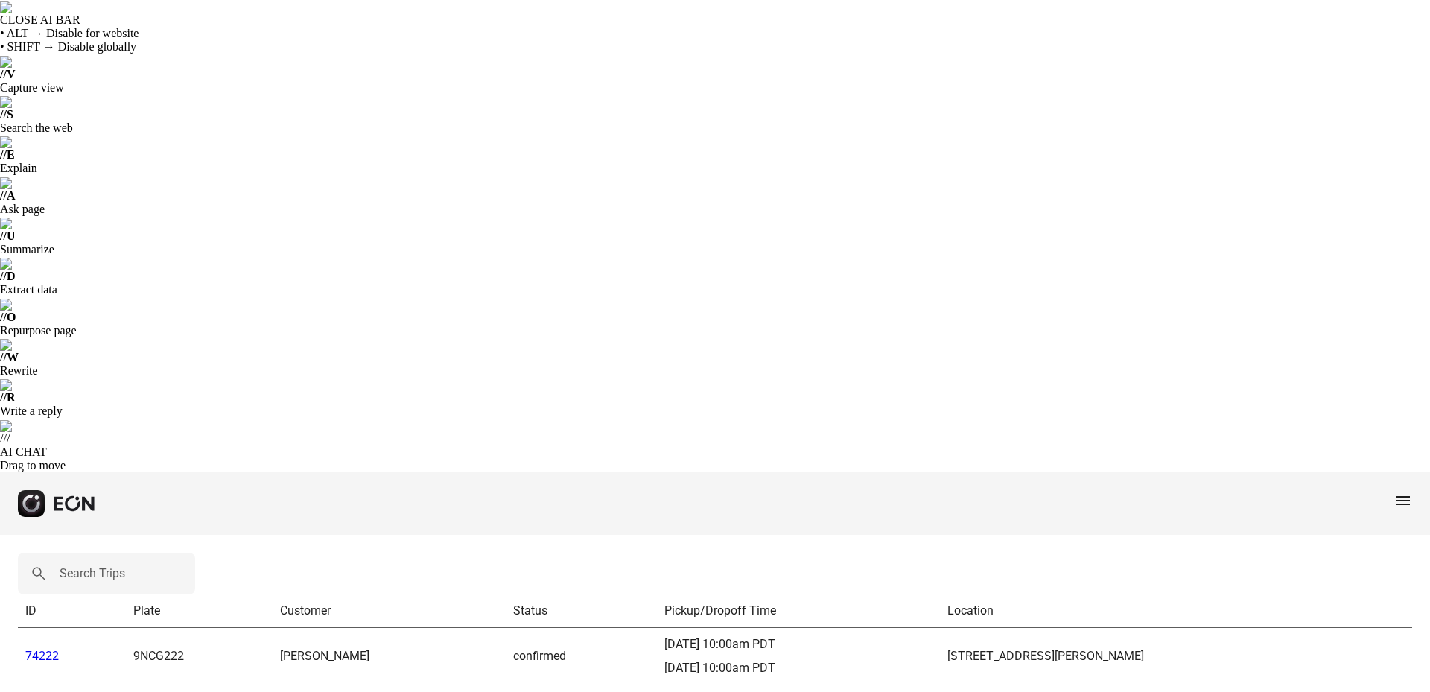
click at [45, 649] on link "74222" at bounding box center [42, 656] width 34 height 14
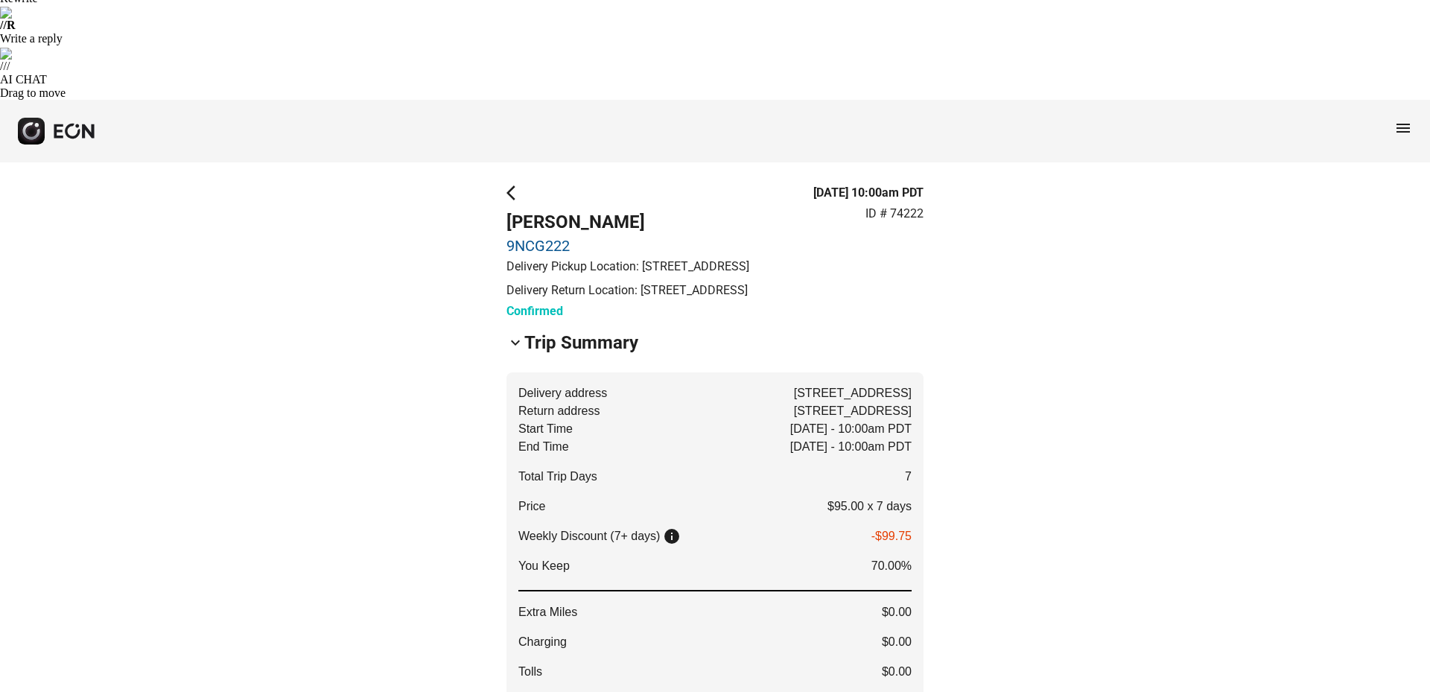
scroll to position [515, 0]
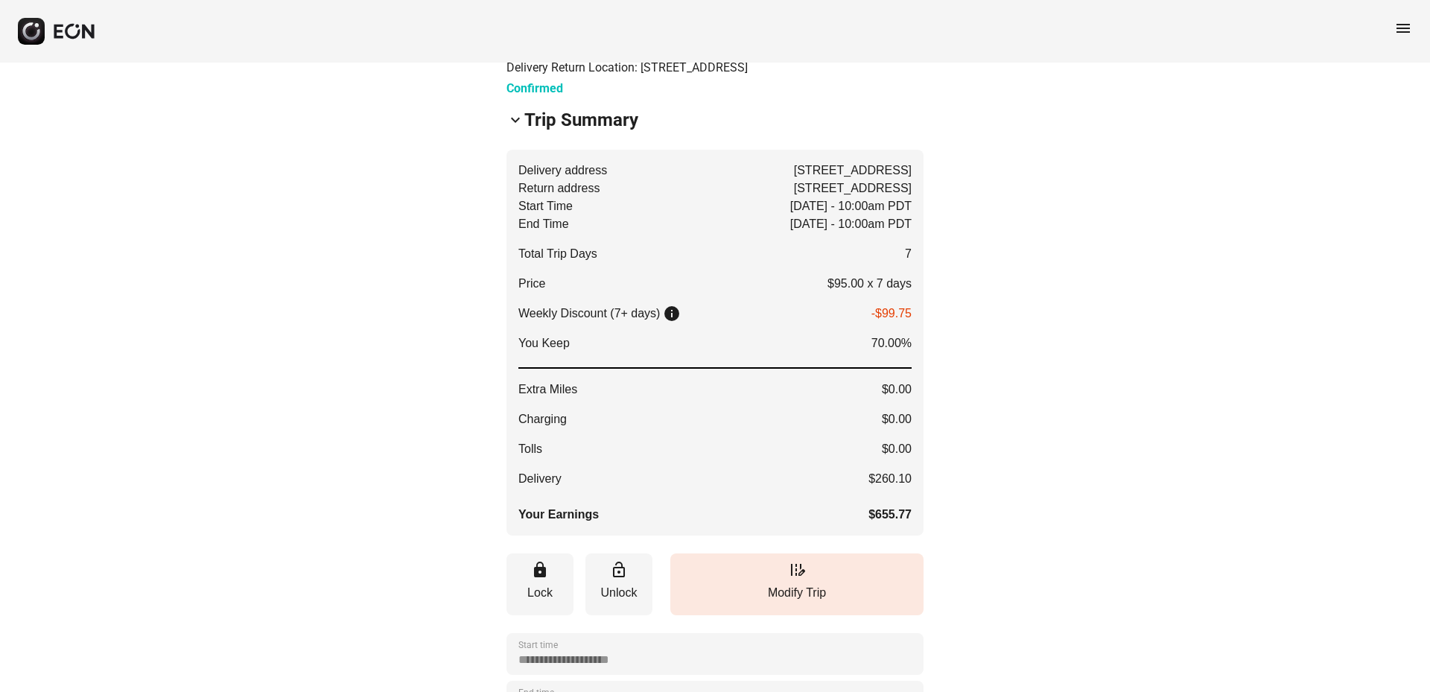
scroll to position [598, 0]
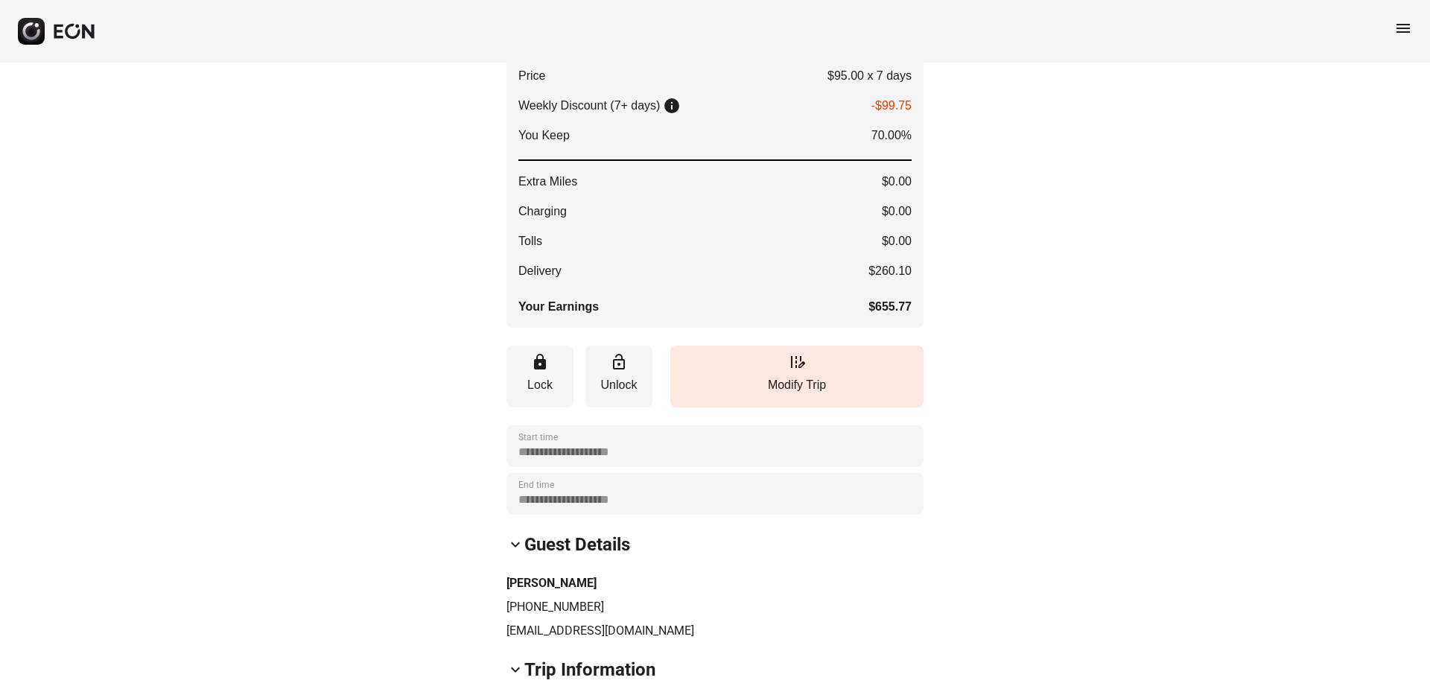
scroll to position [847, 0]
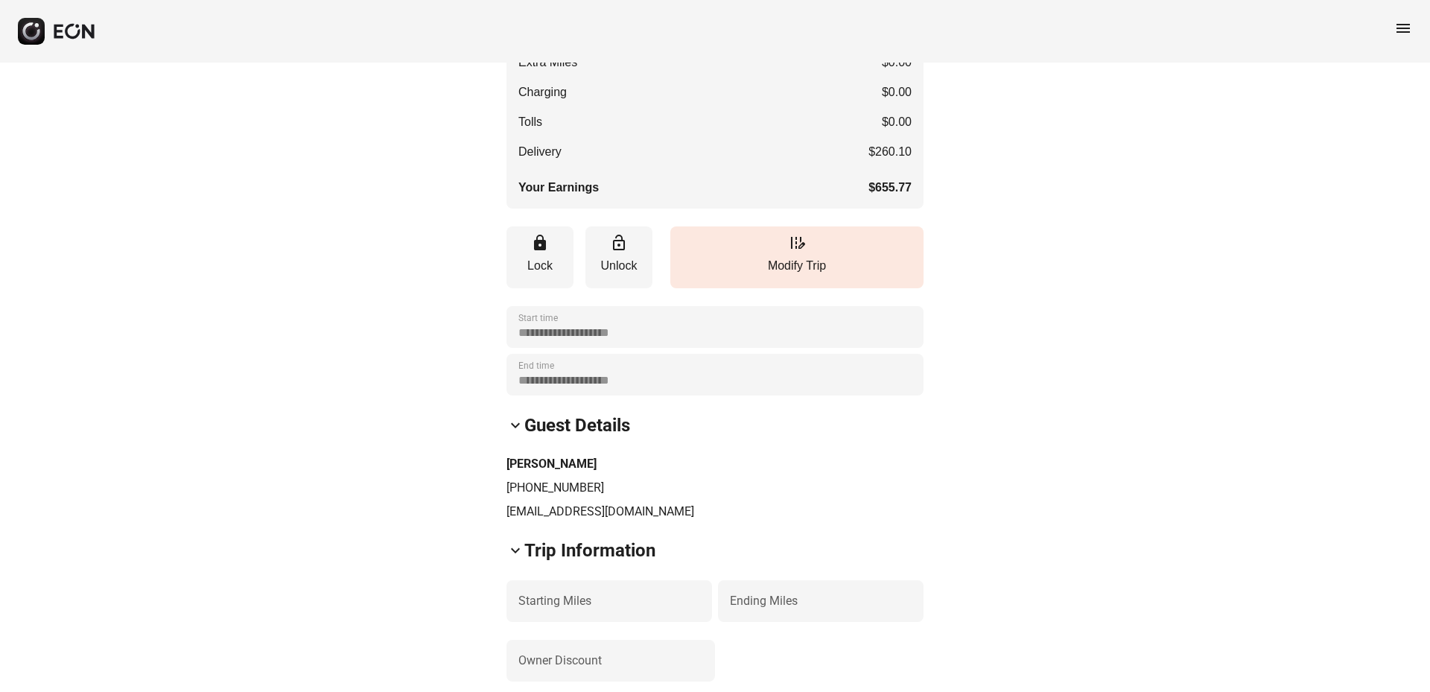
scroll to position [1024, 0]
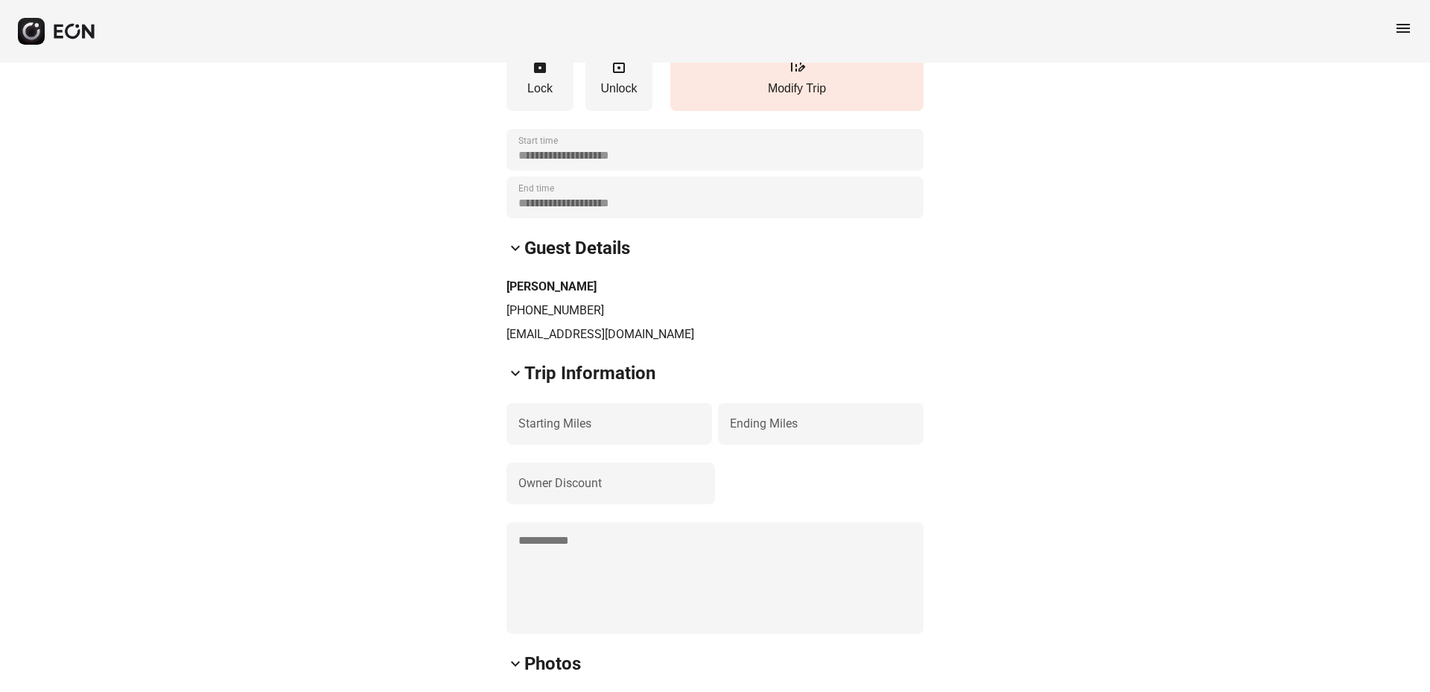
scroll to position [1172, 0]
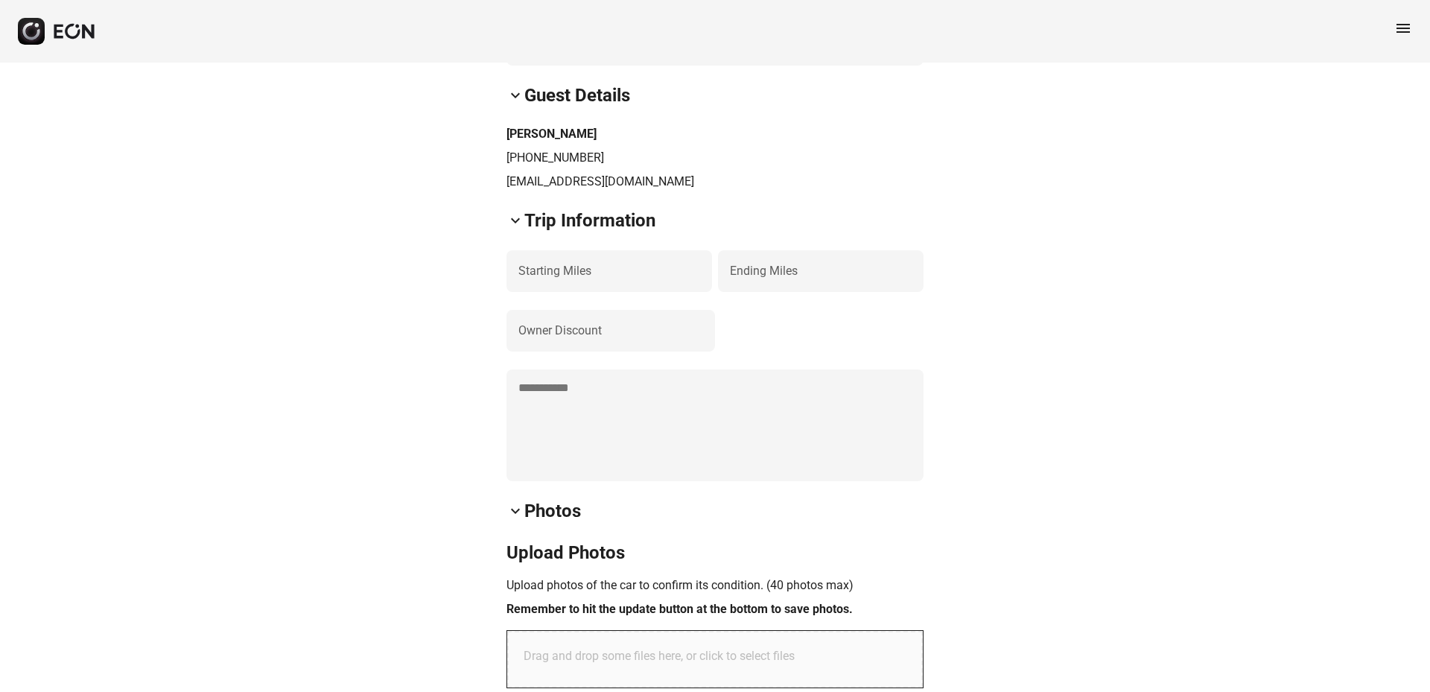
scroll to position [1319, 0]
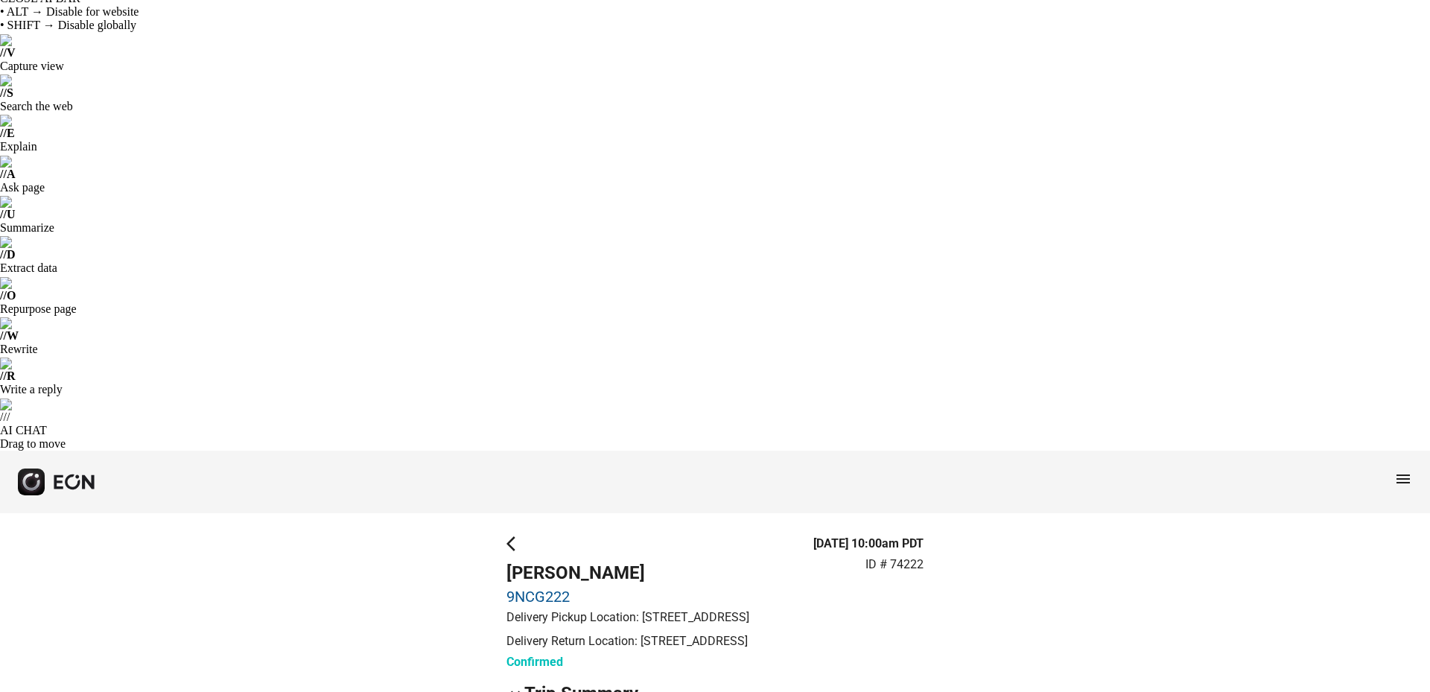
scroll to position [0, 0]
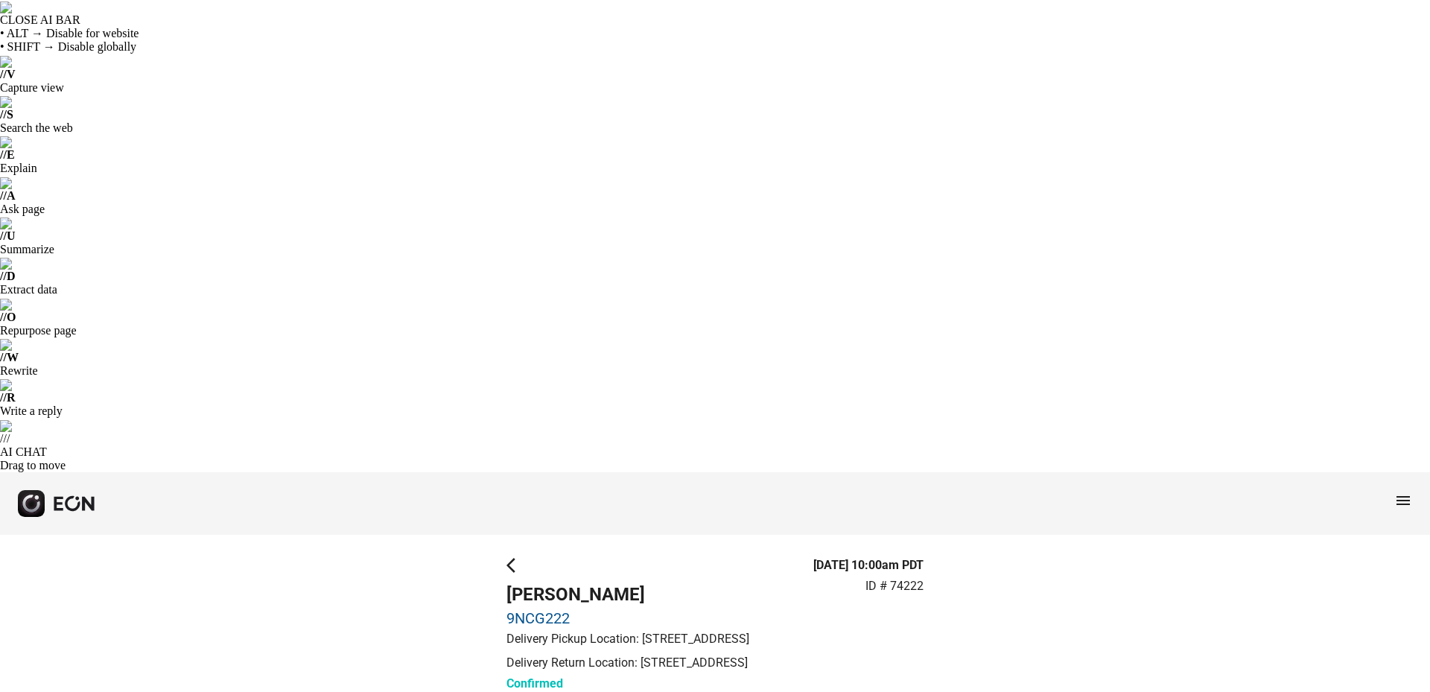
click at [1397, 492] on span "menu" at bounding box center [1403, 501] width 18 height 18
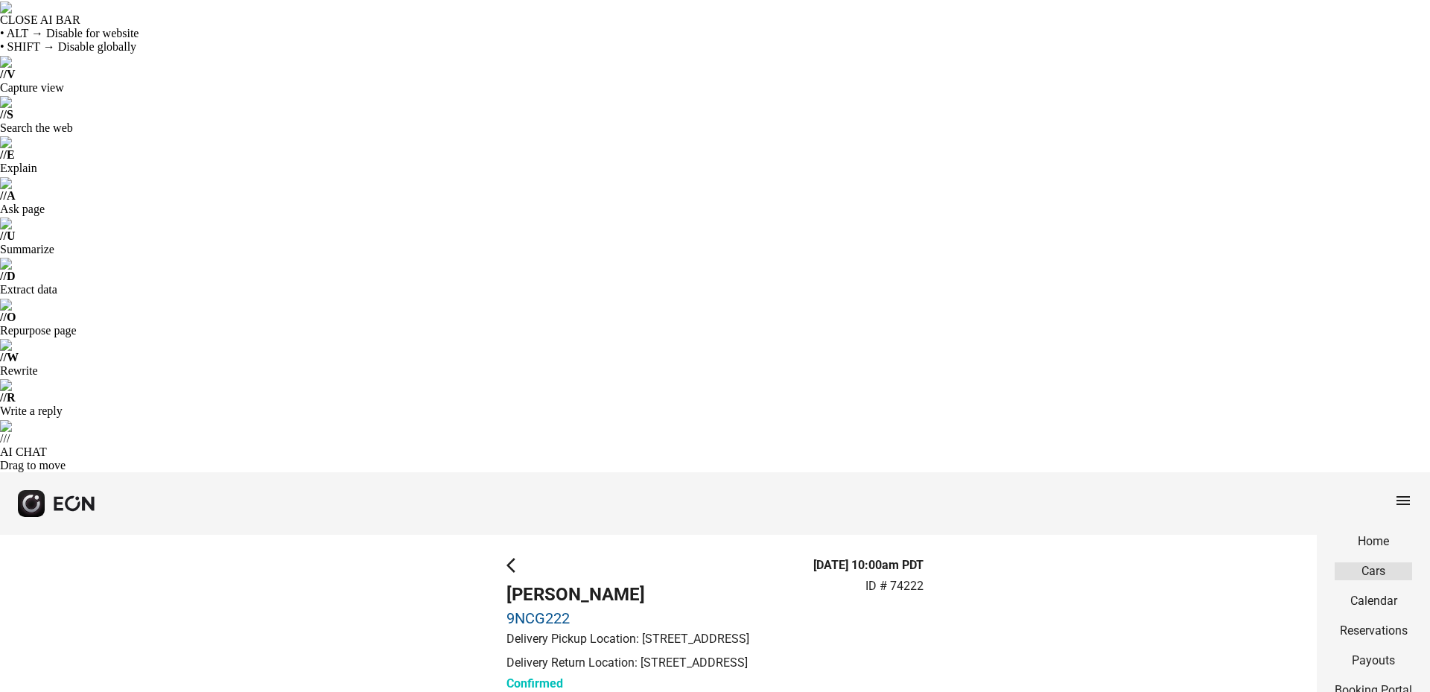
click at [1381, 562] on link "Cars" at bounding box center [1373, 571] width 77 height 18
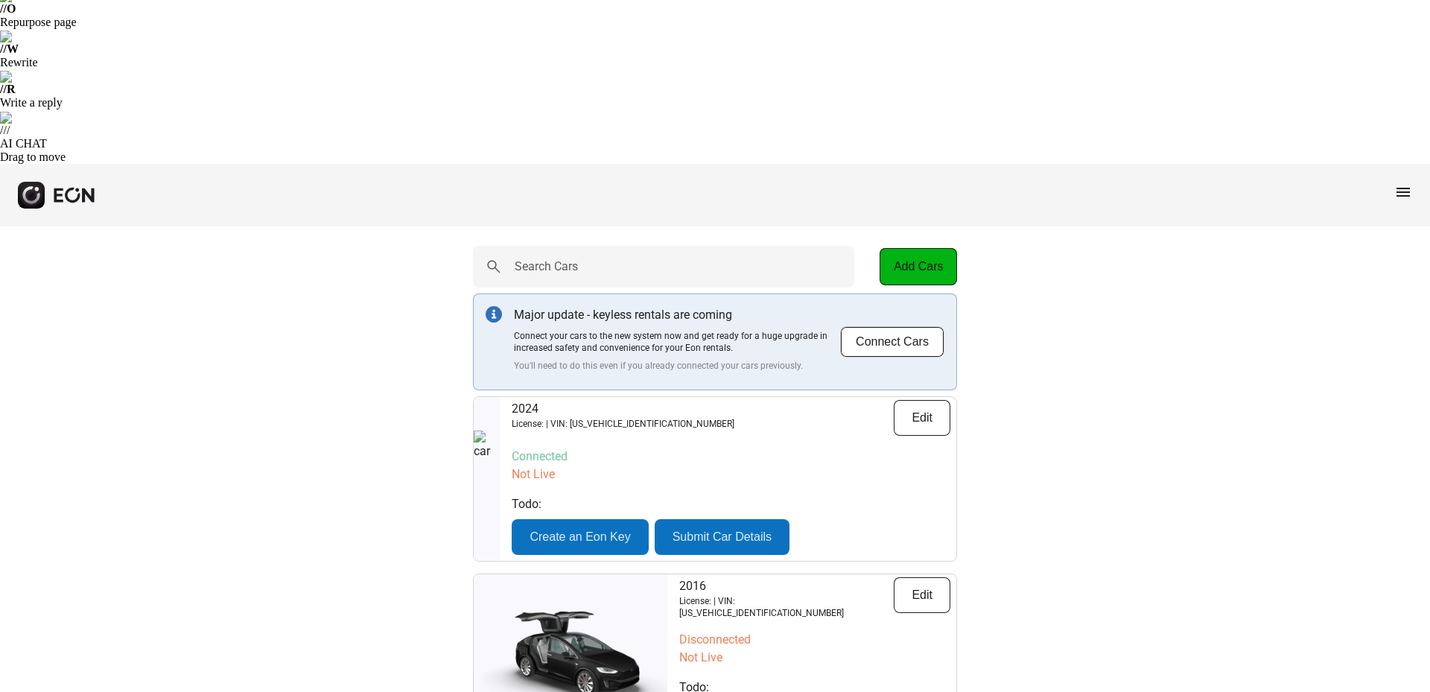
scroll to position [309, 0]
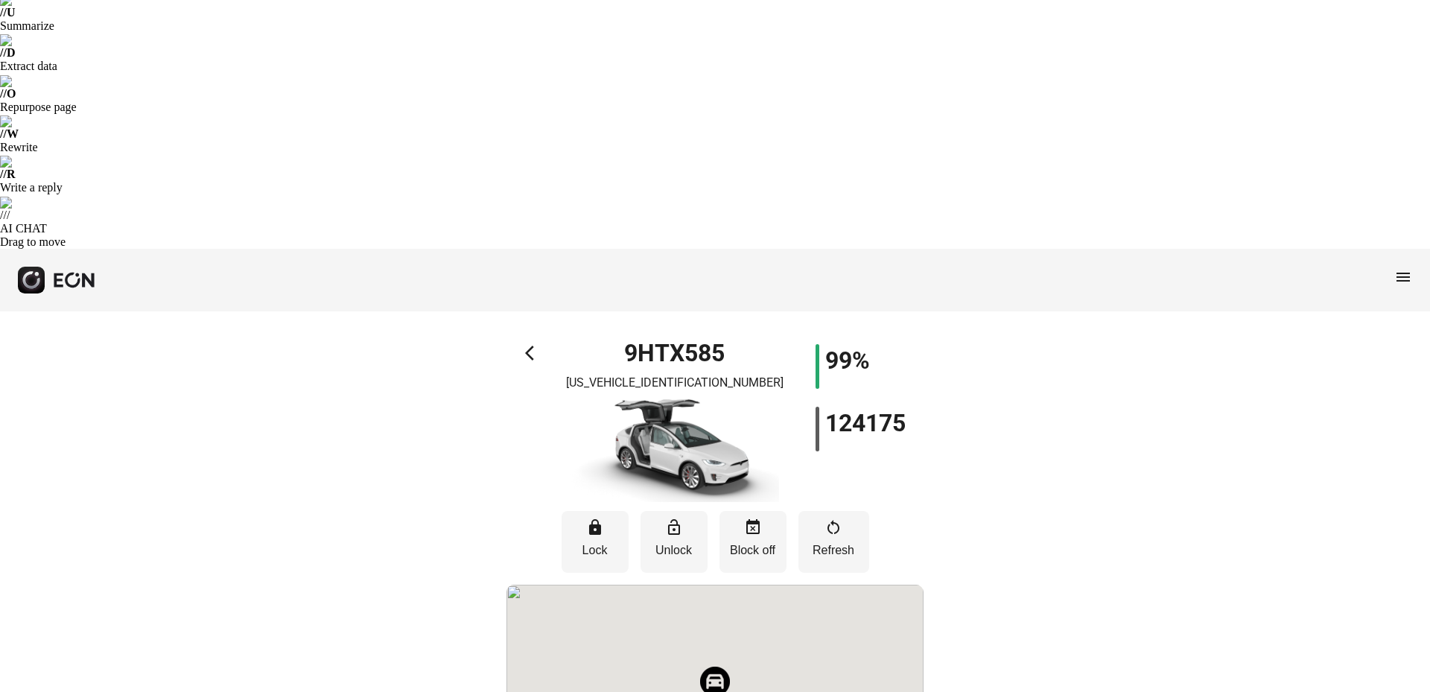
scroll to position [298, 0]
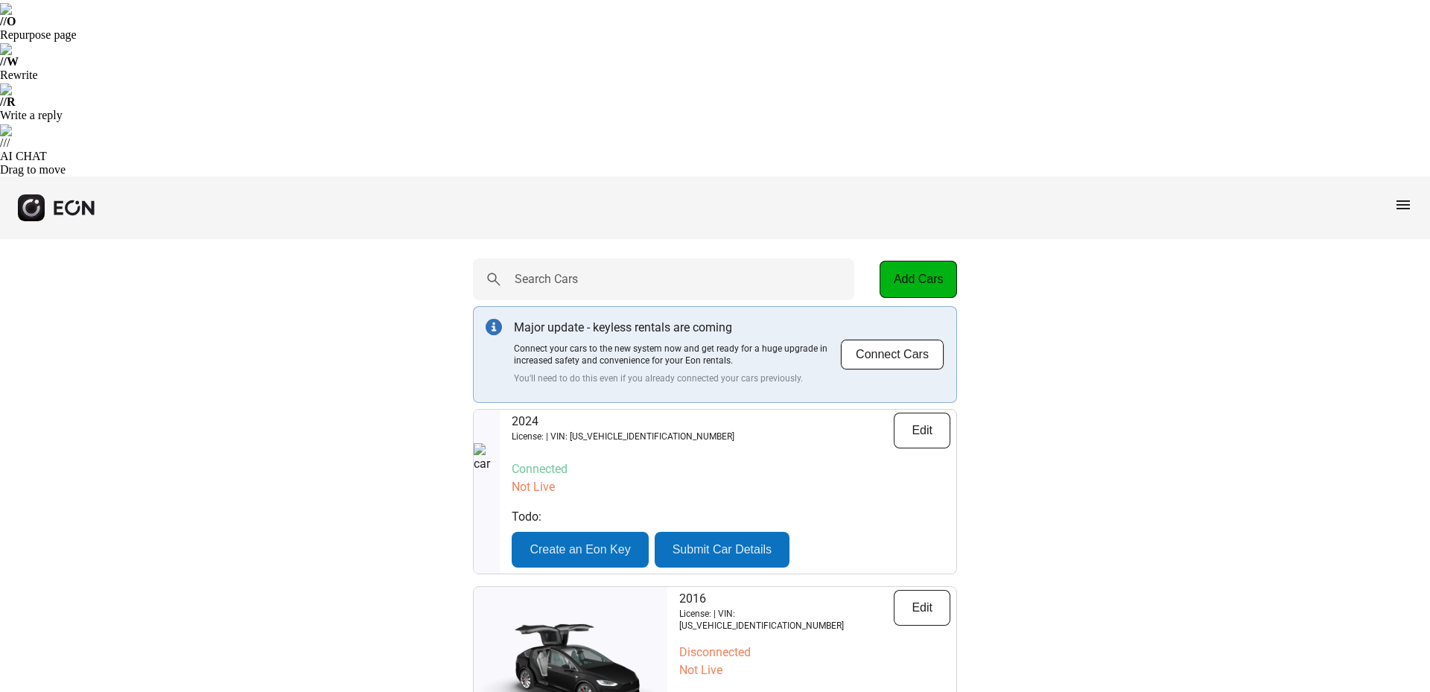
scroll to position [309, 0]
